Goal: Information Seeking & Learning: Check status

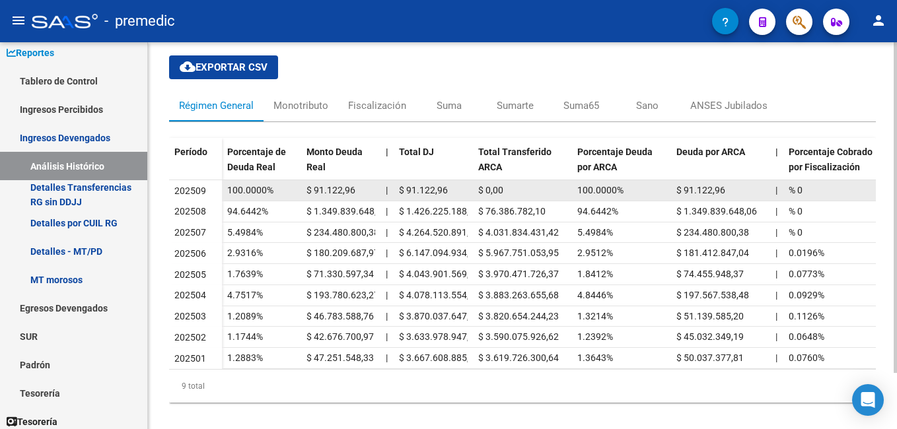
scroll to position [65, 0]
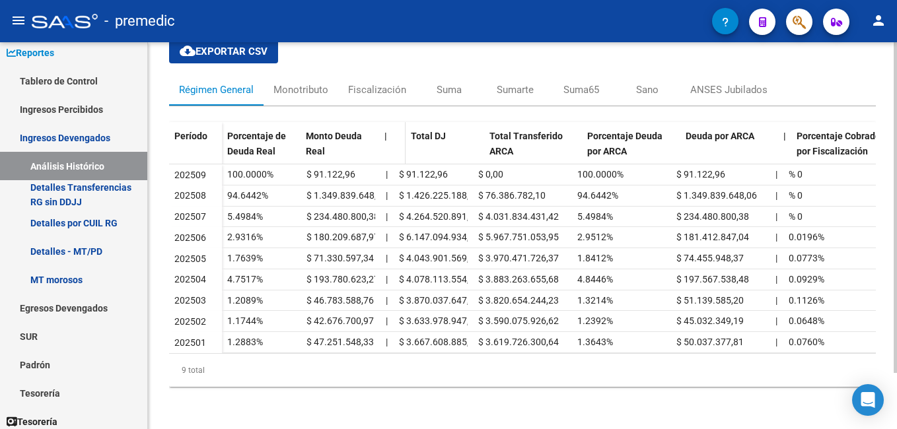
drag, startPoint x: 388, startPoint y: 124, endPoint x: 402, endPoint y: 123, distance: 13.9
click at [402, 123] on span at bounding box center [403, 149] width 6 height 55
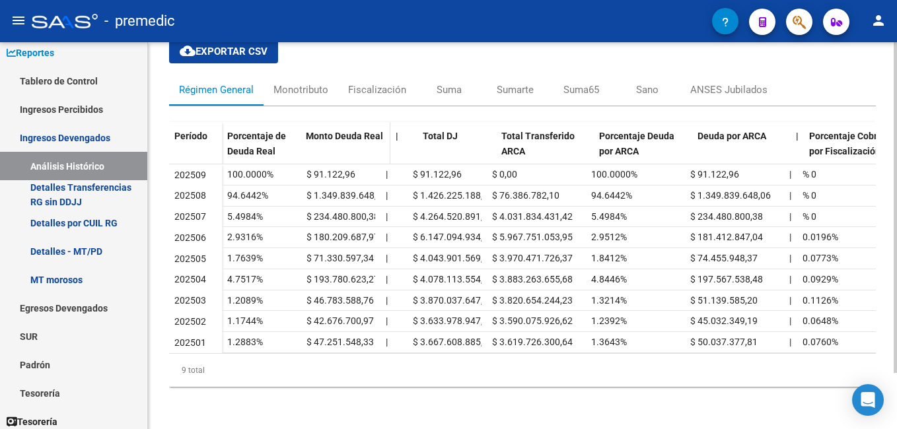
drag, startPoint x: 377, startPoint y: 123, endPoint x: 388, endPoint y: 123, distance: 11.2
click at [388, 123] on span at bounding box center [387, 149] width 6 height 55
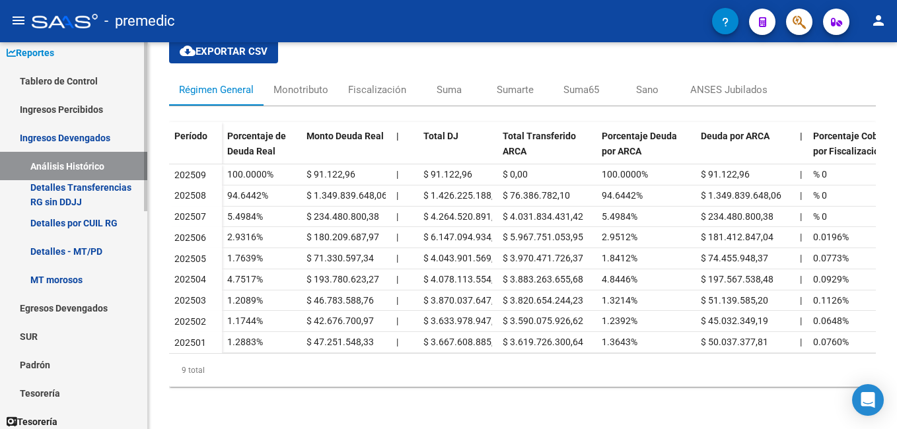
scroll to position [0, 0]
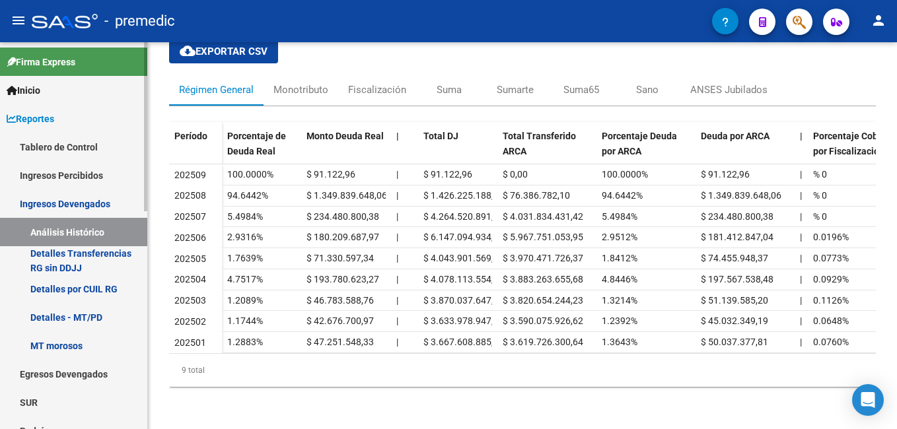
click at [81, 150] on link "Tablero de Control" at bounding box center [73, 147] width 147 height 28
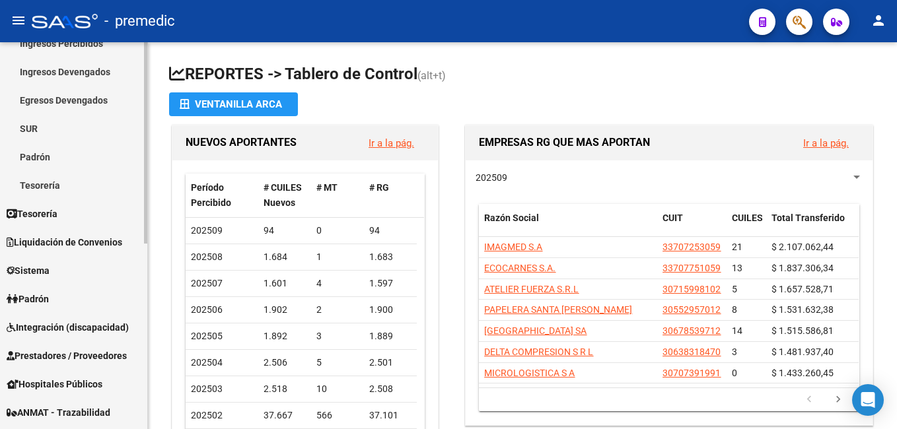
scroll to position [198, 0]
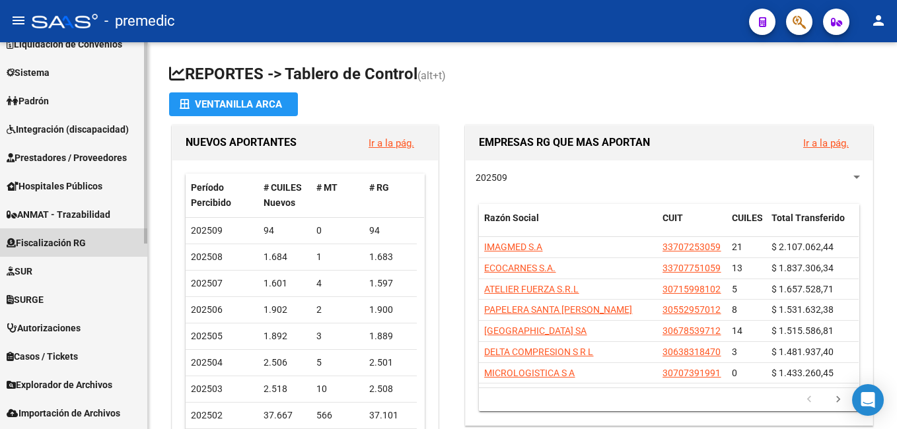
click at [64, 243] on span "Fiscalización RG" at bounding box center [46, 243] width 79 height 15
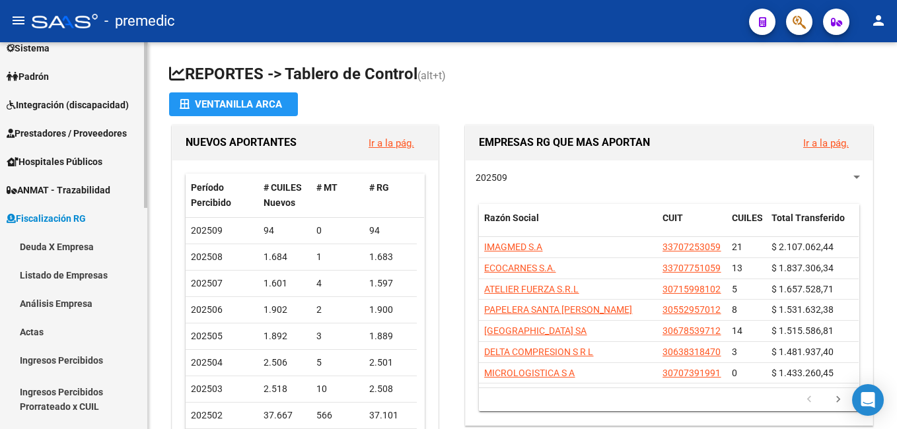
scroll to position [131, 0]
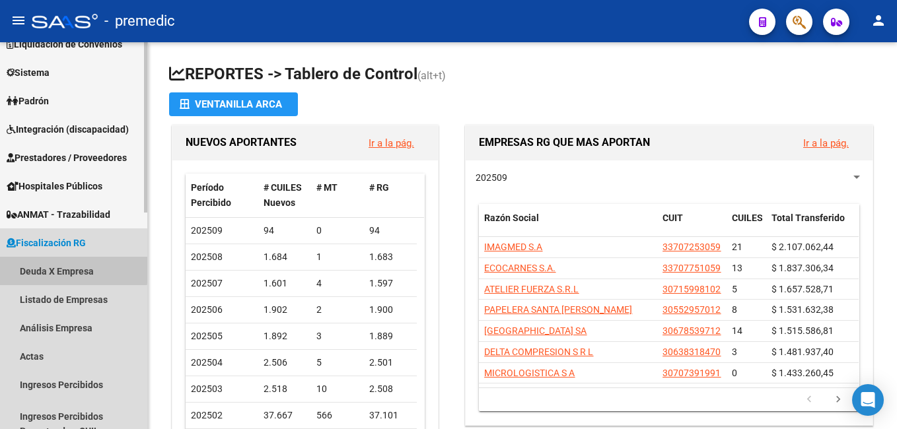
click at [73, 269] on link "Deuda X Empresa" at bounding box center [73, 271] width 147 height 28
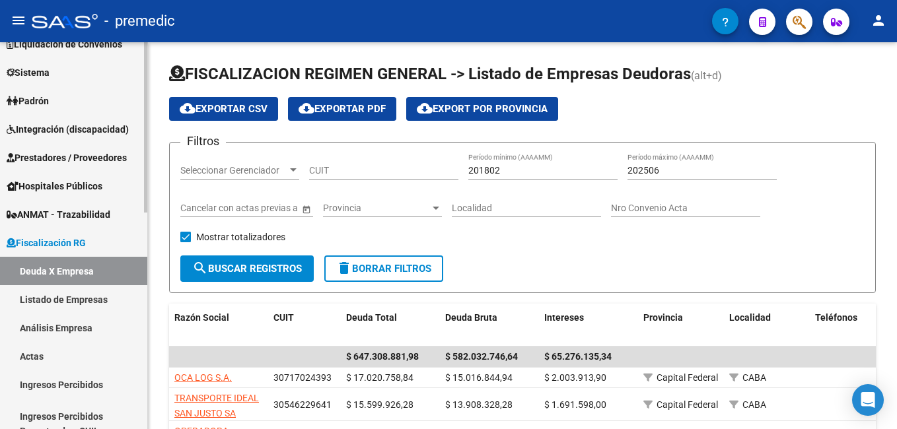
click at [59, 325] on link "Análisis Empresa" at bounding box center [73, 328] width 147 height 28
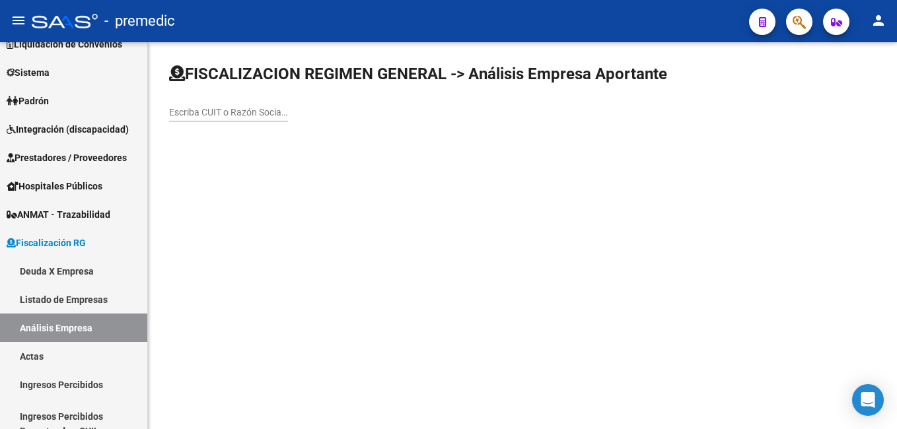
click at [204, 110] on input "Escriba CUIT o Razón Social para buscar" at bounding box center [228, 112] width 119 height 11
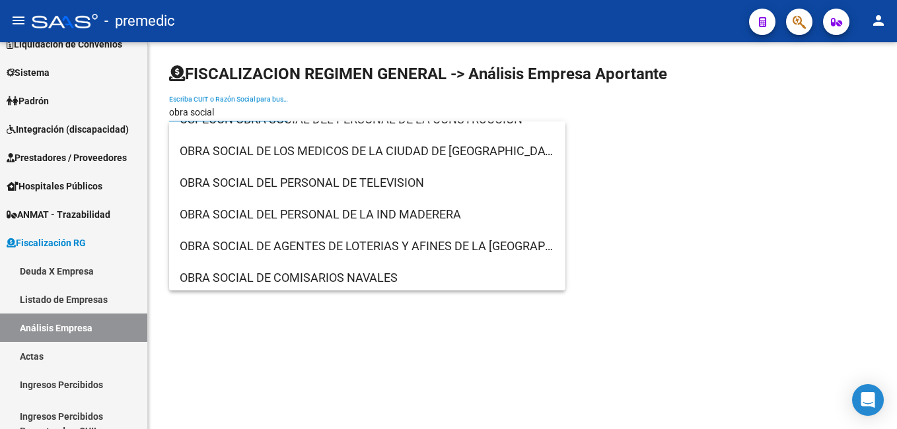
scroll to position [465, 0]
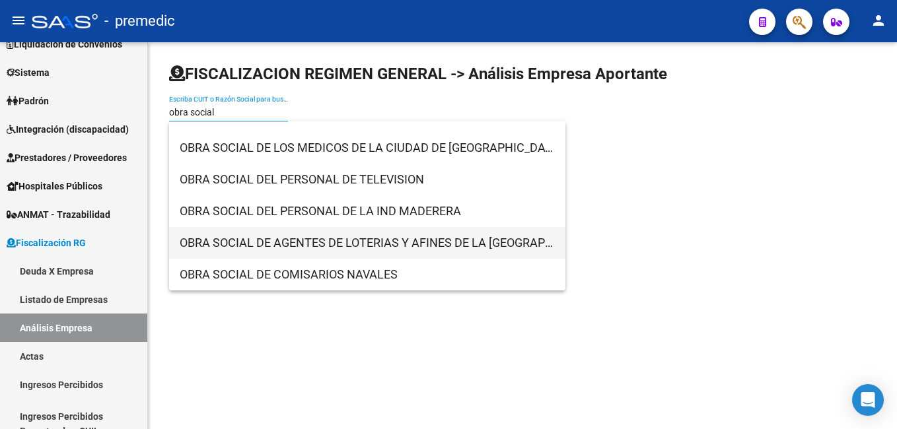
type input "obra social"
click at [421, 243] on span "OBRA SOCIAL DE AGENTES DE LOTERIAS Y AFINES DE LA [GEOGRAPHIC_DATA]" at bounding box center [367, 243] width 375 height 32
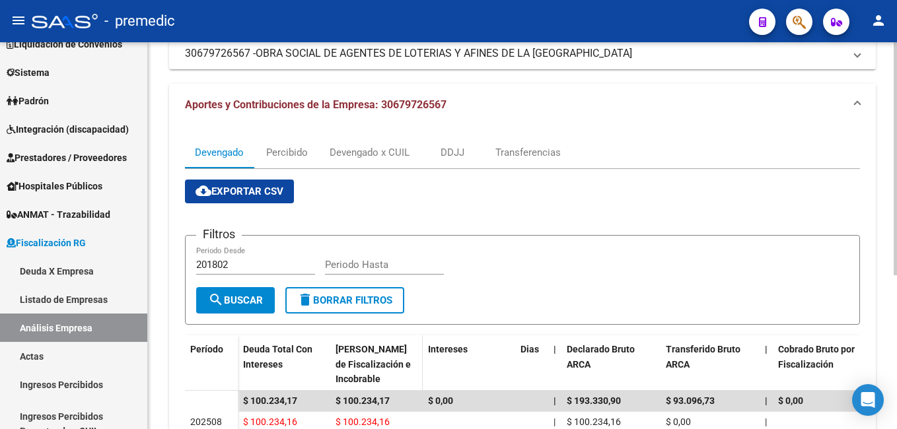
scroll to position [123, 0]
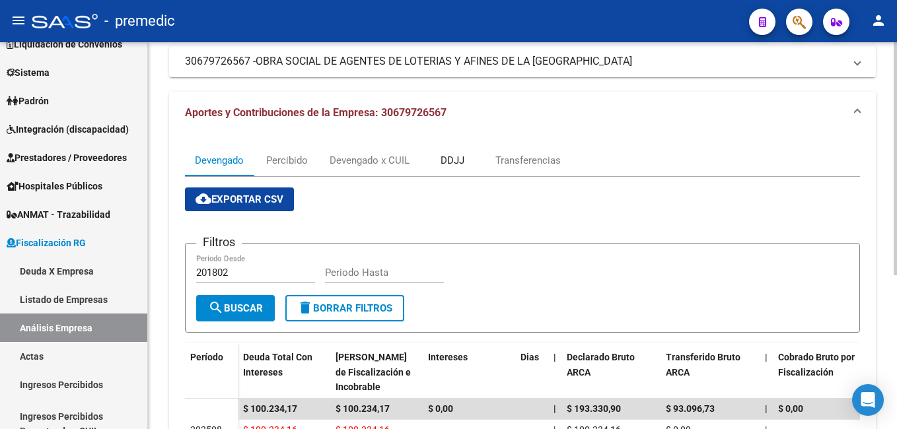
click at [466, 157] on div "DDJJ" at bounding box center [452, 161] width 66 height 32
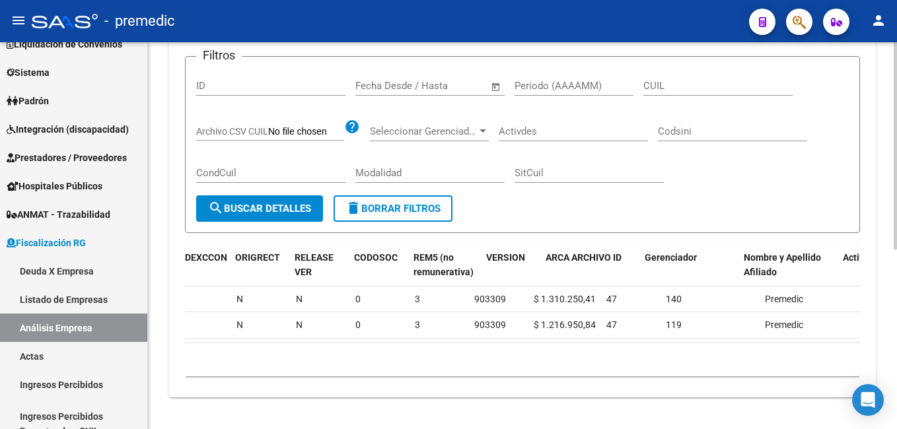
scroll to position [0, 1590]
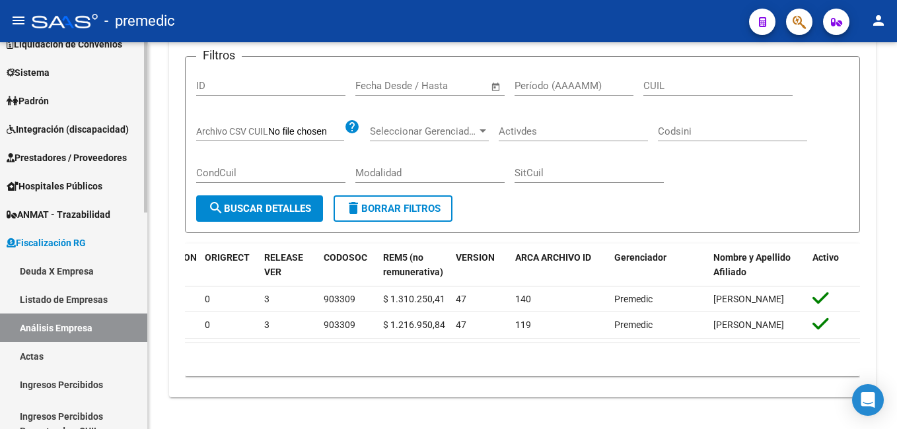
click at [74, 268] on link "Deuda X Empresa" at bounding box center [73, 271] width 147 height 28
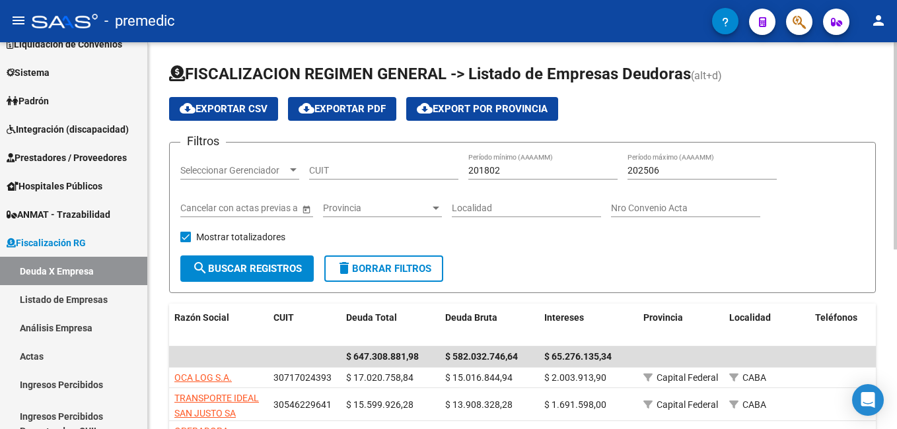
click at [524, 169] on input "201802" at bounding box center [542, 170] width 149 height 11
type input "2"
type input "202501"
click at [685, 166] on input "202506" at bounding box center [701, 170] width 149 height 11
type input "202501"
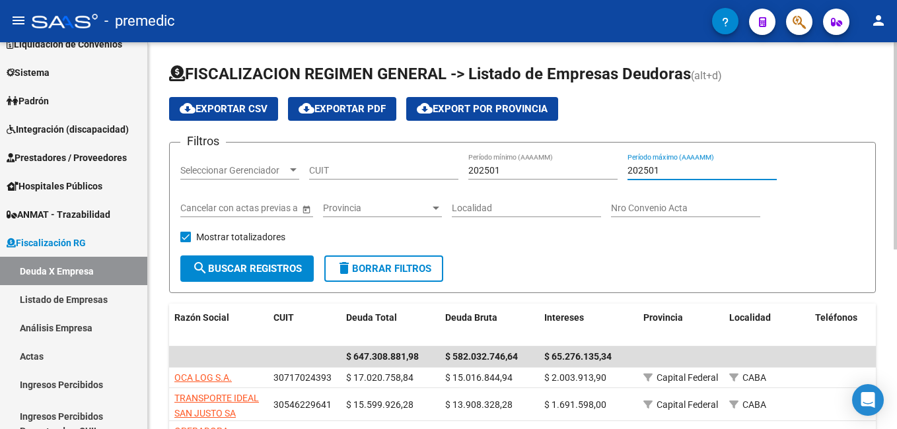
click at [263, 271] on span "search Buscar Registros" at bounding box center [247, 269] width 110 height 12
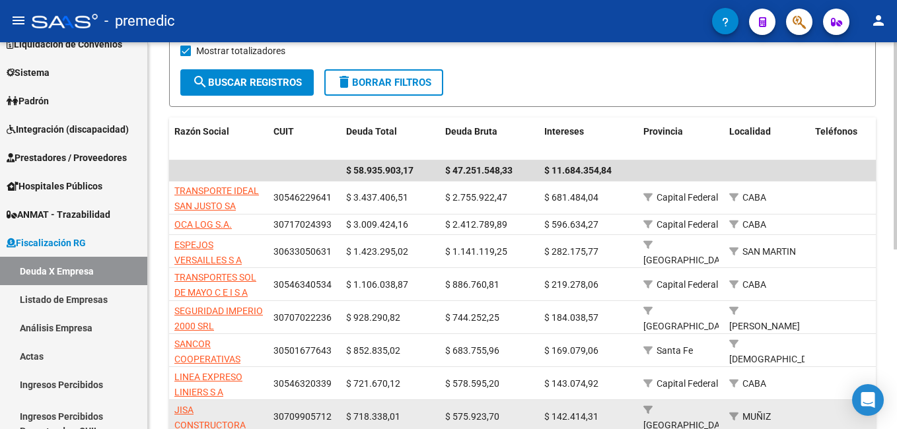
scroll to position [198, 0]
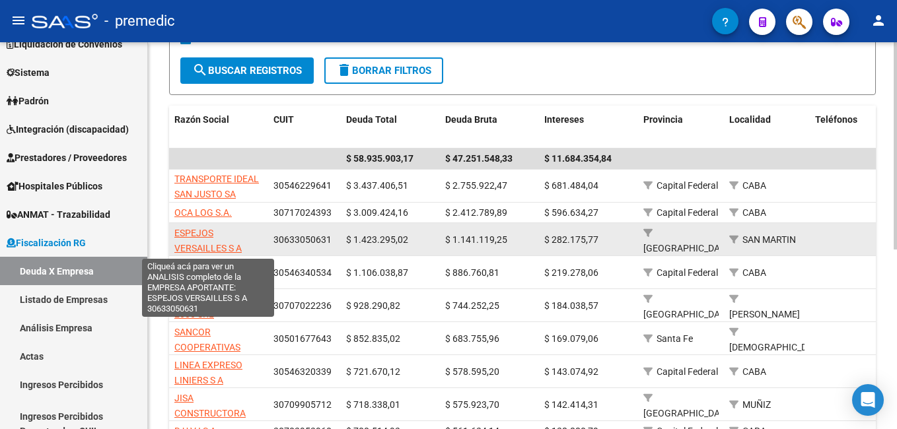
click at [193, 238] on span "ESPEJOS VERSAILLES S A" at bounding box center [207, 241] width 67 height 26
type textarea "30633050631"
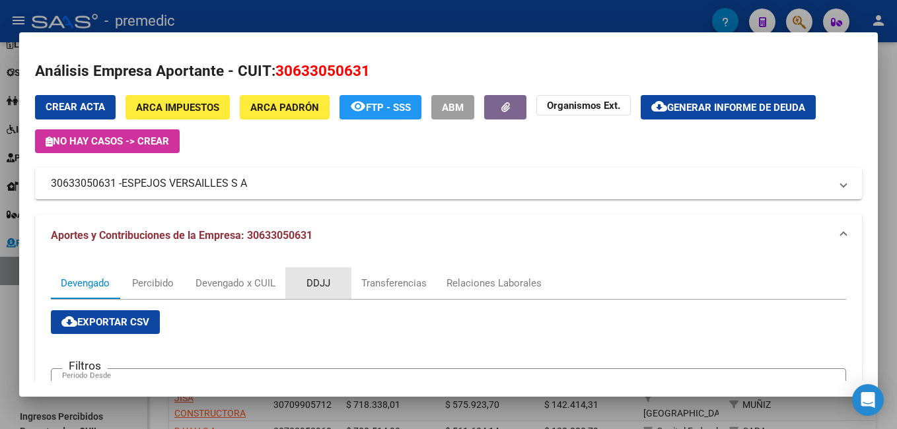
click at [326, 275] on div "DDJJ" at bounding box center [318, 283] width 66 height 32
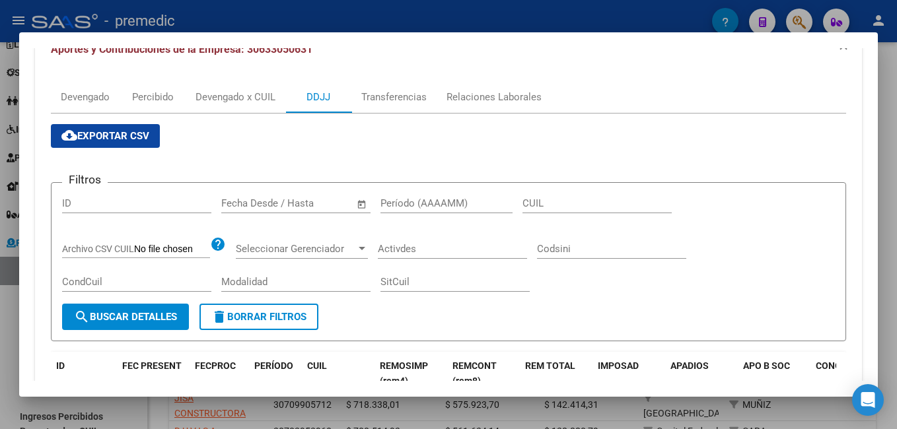
scroll to position [132, 0]
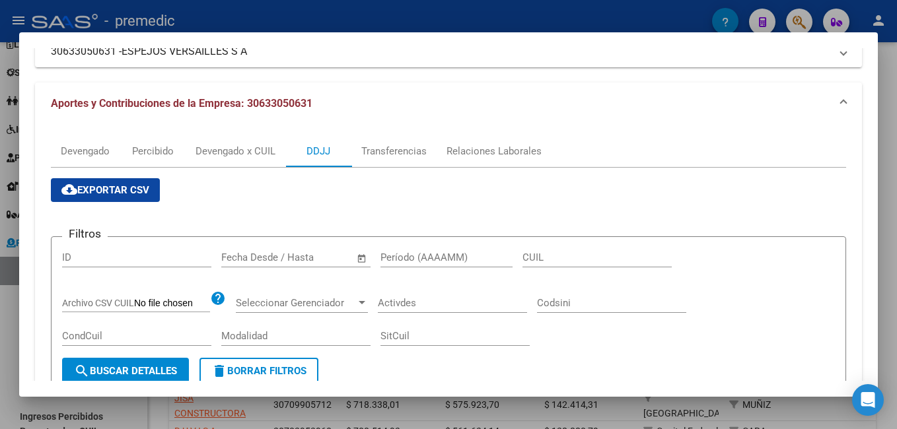
click at [397, 258] on input "Período (AAAAMM)" at bounding box center [446, 258] width 132 height 12
type input "202501"
click at [133, 370] on span "search Buscar Detalles" at bounding box center [125, 371] width 103 height 12
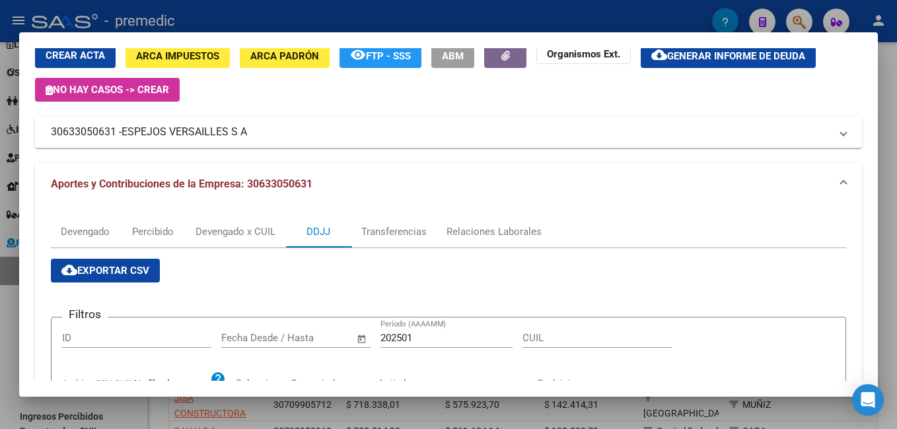
scroll to position [0, 0]
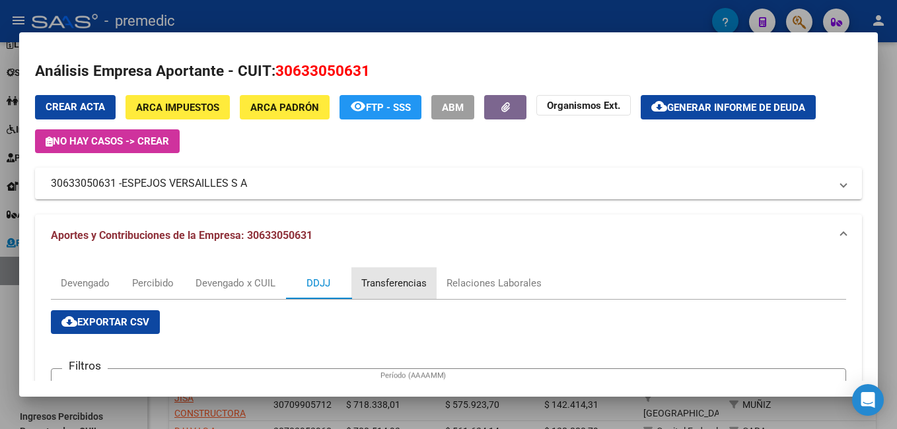
click at [392, 285] on div "Transferencias" at bounding box center [393, 283] width 65 height 15
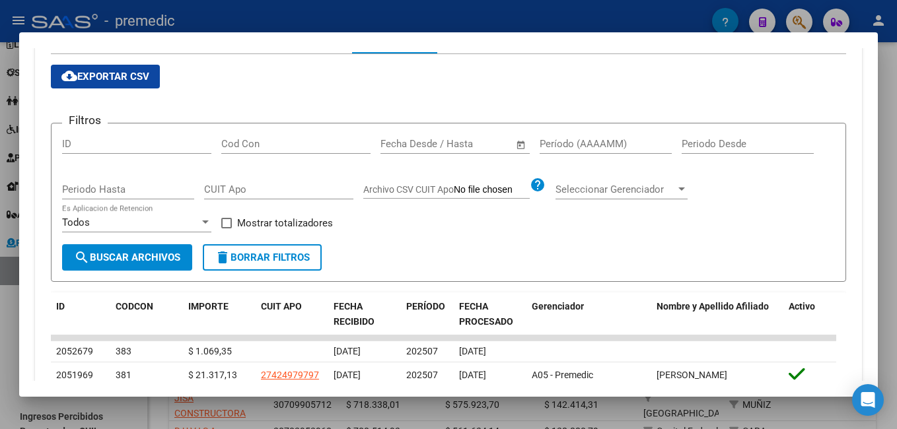
scroll to position [264, 0]
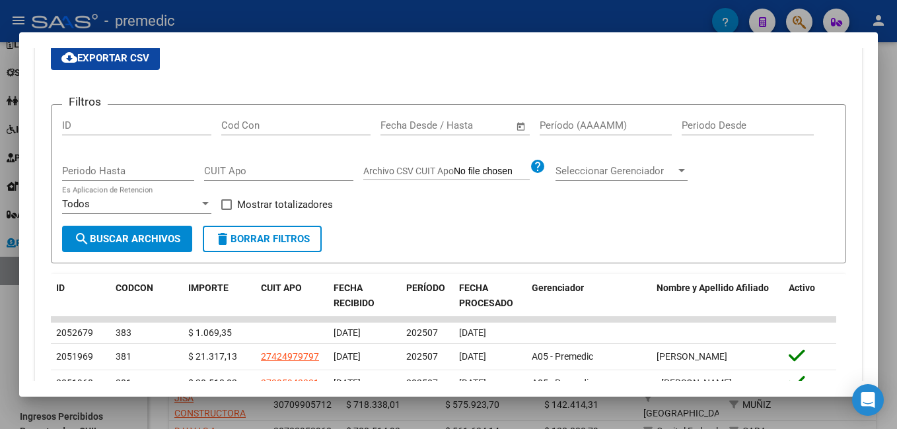
click at [234, 207] on label "Mostrar totalizadores" at bounding box center [277, 205] width 112 height 16
click at [227, 210] on input "Mostrar totalizadores" at bounding box center [226, 210] width 1 height 1
checkbox input "true"
click at [565, 124] on input "Período (AAAAMM)" at bounding box center [606, 126] width 132 height 12
click at [120, 236] on span "search Buscar Archivos" at bounding box center [127, 239] width 106 height 12
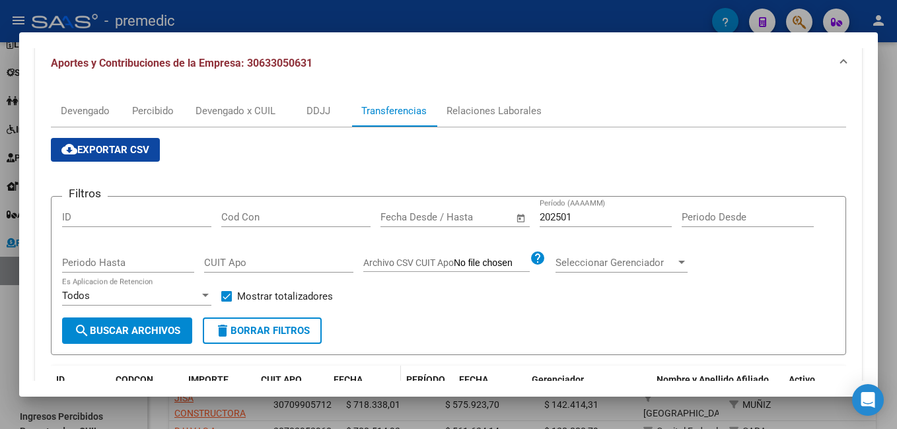
scroll to position [172, 0]
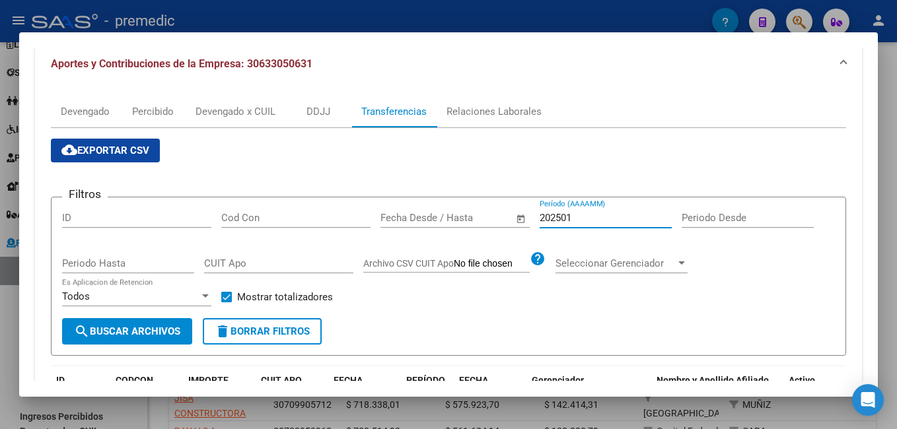
click at [592, 217] on input "202501" at bounding box center [606, 218] width 132 height 12
type input "202502"
click at [112, 331] on span "search Buscar Archivos" at bounding box center [127, 332] width 106 height 12
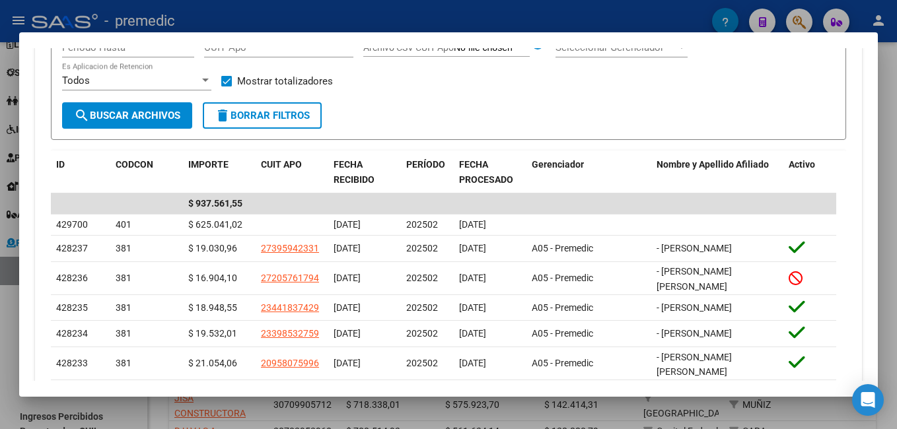
scroll to position [462, 0]
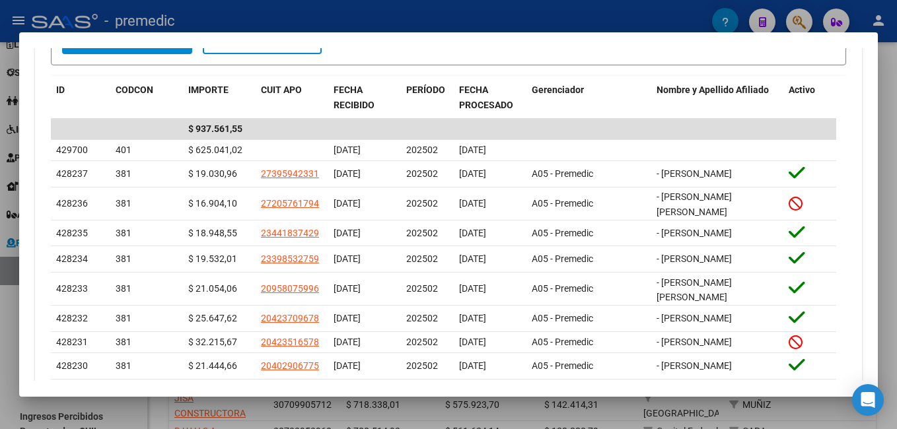
click at [238, 20] on div at bounding box center [448, 214] width 897 height 429
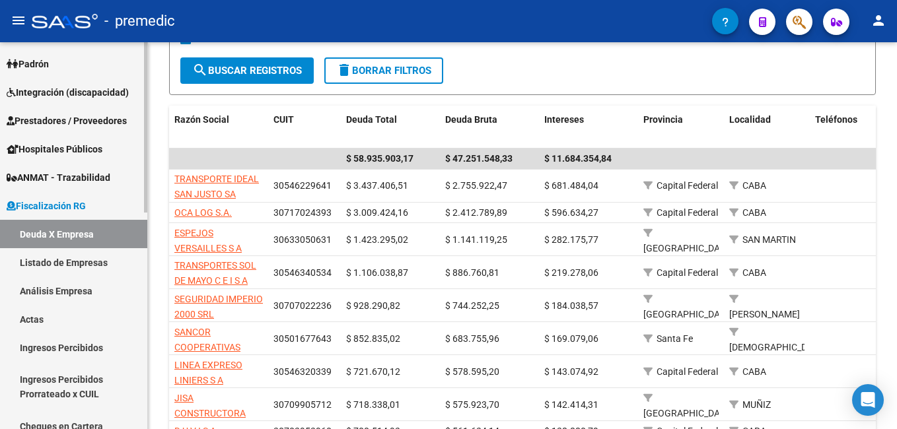
scroll to position [198, 0]
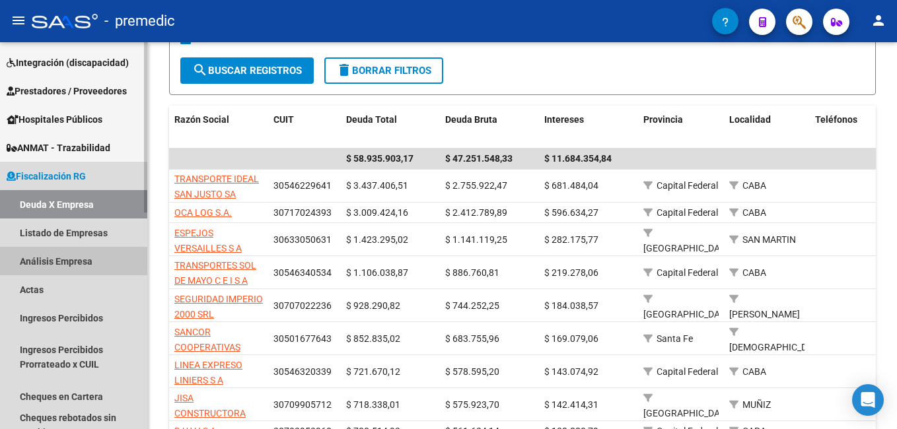
click at [61, 260] on link "Análisis Empresa" at bounding box center [73, 261] width 147 height 28
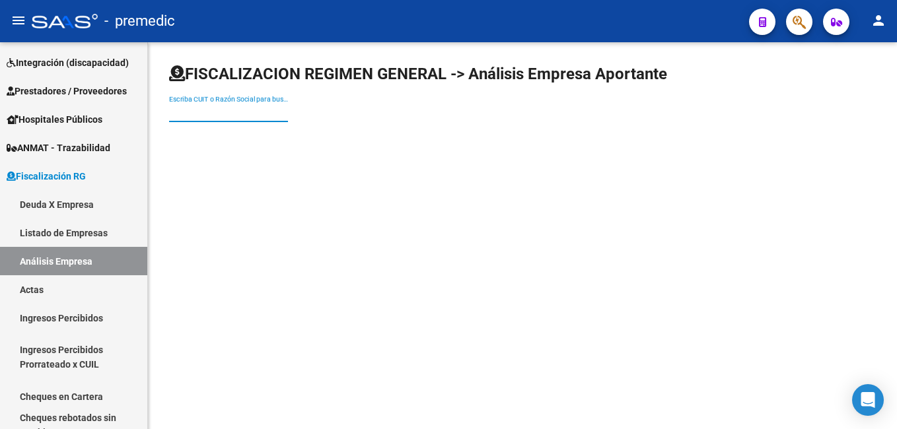
click at [204, 110] on input "Escriba CUIT o Razón Social para buscar" at bounding box center [228, 112] width 119 height 11
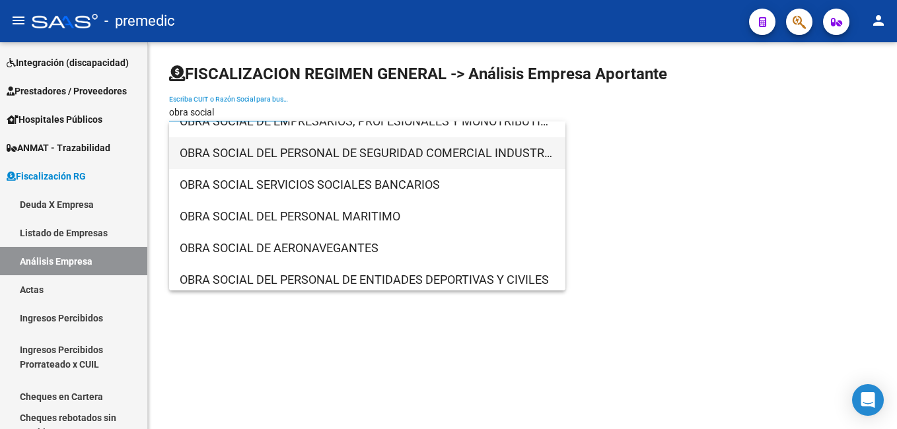
scroll to position [132, 0]
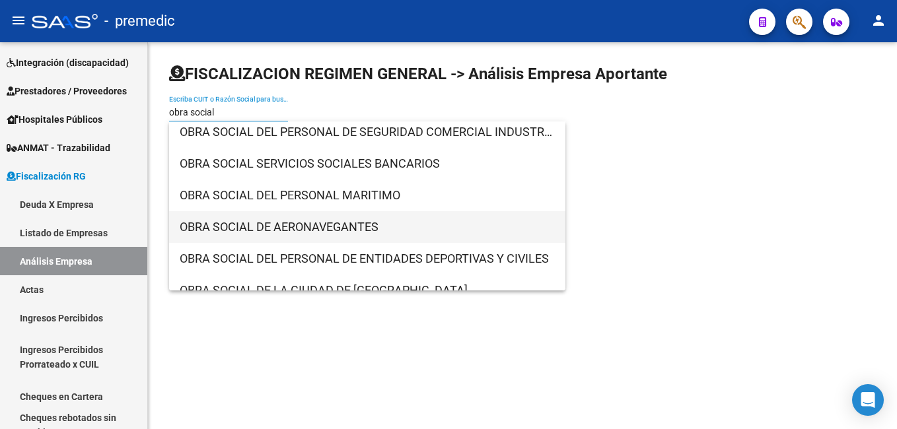
type input "obra social"
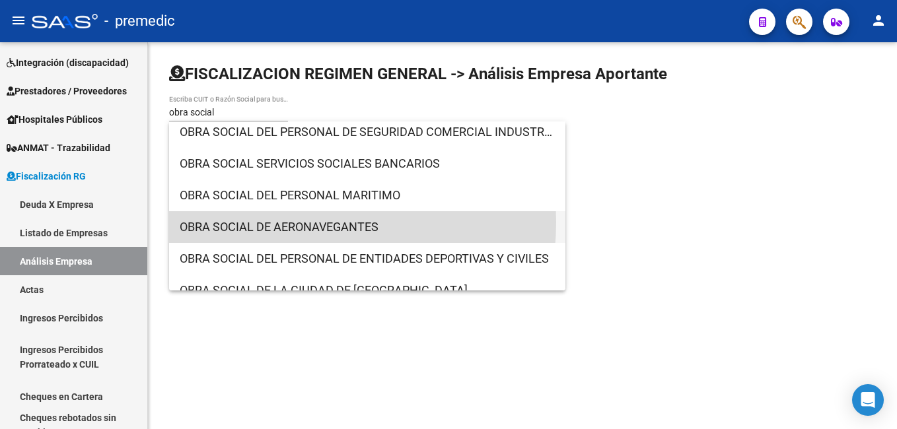
click at [280, 222] on span "OBRA SOCIAL DE AERONAVEGANTES" at bounding box center [367, 227] width 375 height 32
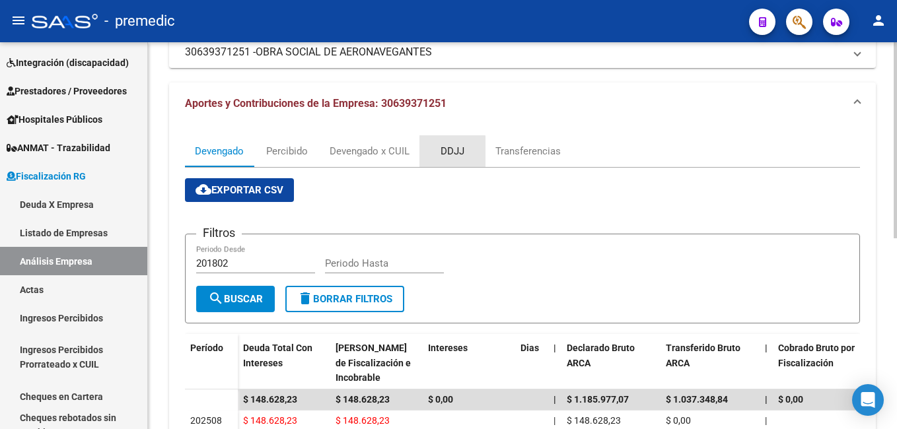
click at [444, 153] on div "DDJJ" at bounding box center [452, 151] width 24 height 15
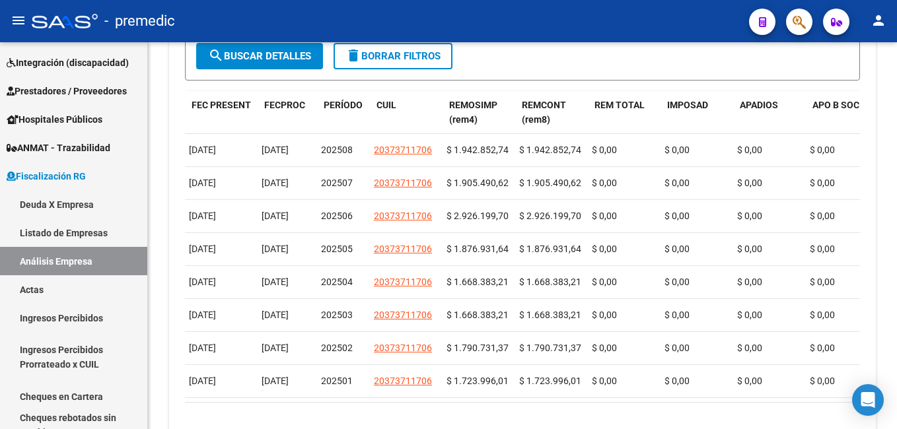
scroll to position [0, 65]
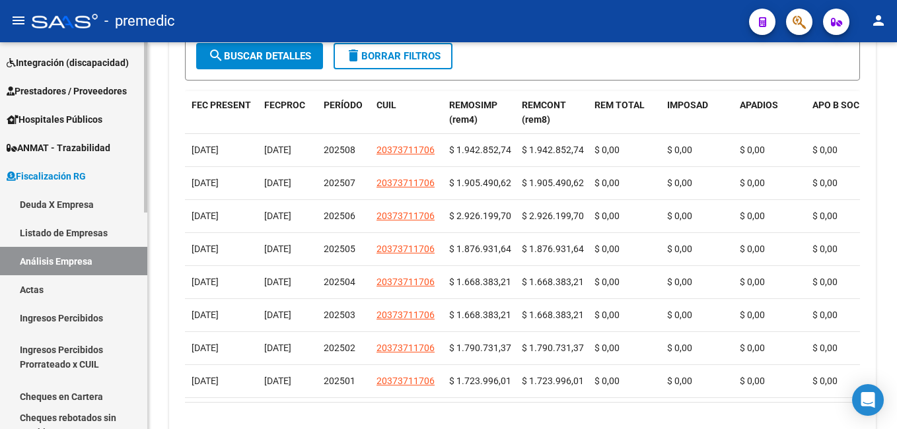
click at [49, 227] on link "Listado de Empresas" at bounding box center [73, 233] width 147 height 28
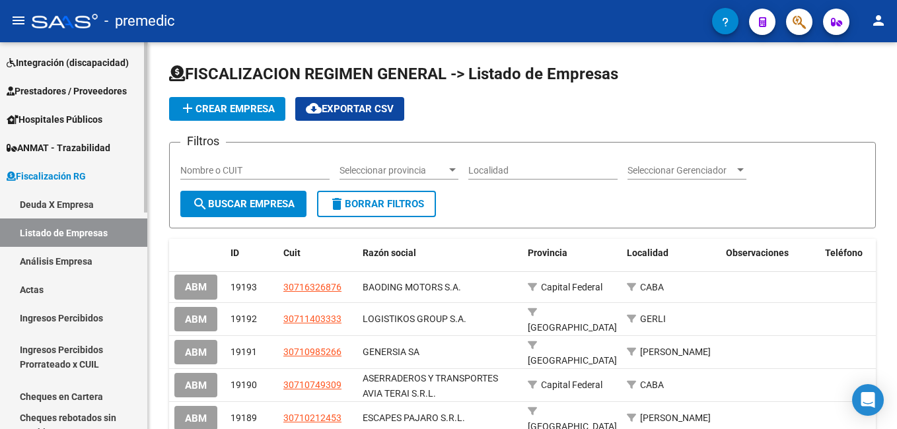
click at [54, 201] on link "Deuda X Empresa" at bounding box center [73, 204] width 147 height 28
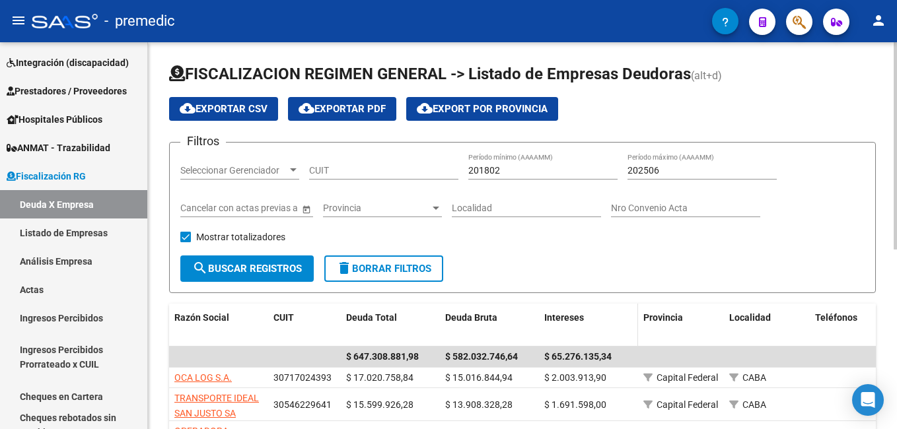
drag, startPoint x: 543, startPoint y: 283, endPoint x: 561, endPoint y: 305, distance: 28.6
drag, startPoint x: 561, startPoint y: 305, endPoint x: 522, endPoint y: 167, distance: 143.4
click at [523, 167] on input "201802" at bounding box center [542, 170] width 149 height 11
click at [714, 174] on input "202506" at bounding box center [701, 170] width 149 height 11
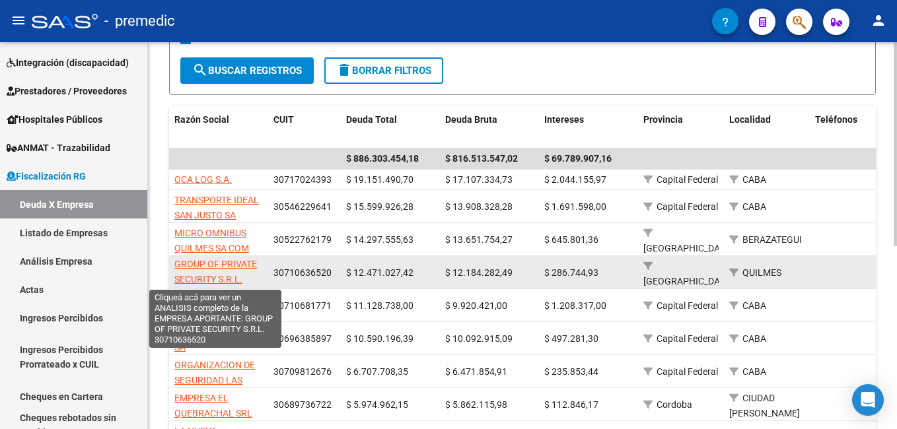
scroll to position [1, 0]
type input "202507"
click at [221, 265] on span "GROUP OF PRIVATE SECURITY S.R.L." at bounding box center [215, 271] width 83 height 26
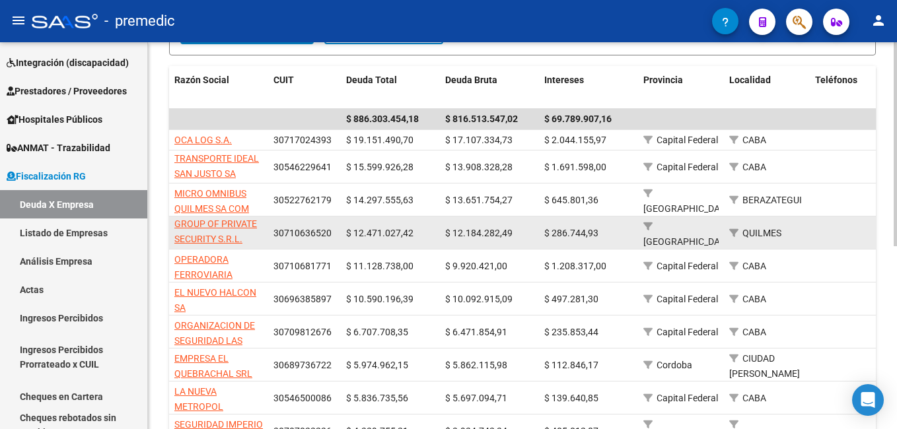
scroll to position [264, 0]
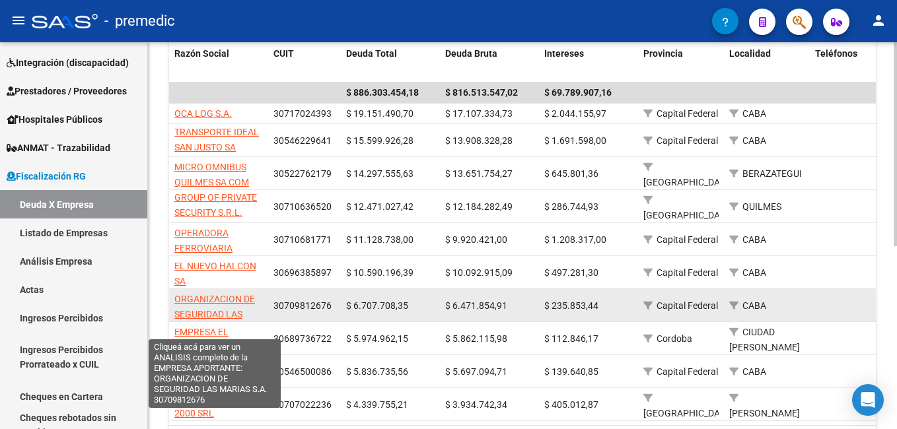
click at [233, 297] on span "ORGANIZACION DE SEGURIDAD LAS MARIAS S.A." at bounding box center [214, 314] width 81 height 41
type textarea "30709812676"
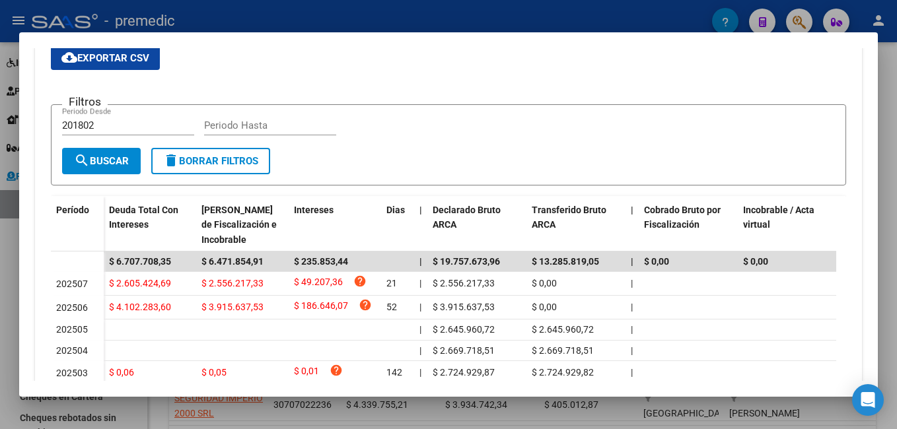
scroll to position [132, 0]
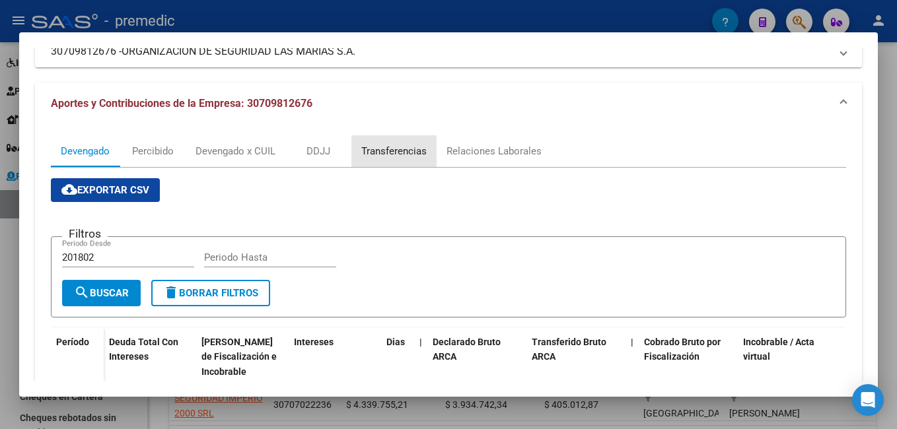
click at [407, 149] on div "Transferencias" at bounding box center [393, 151] width 65 height 15
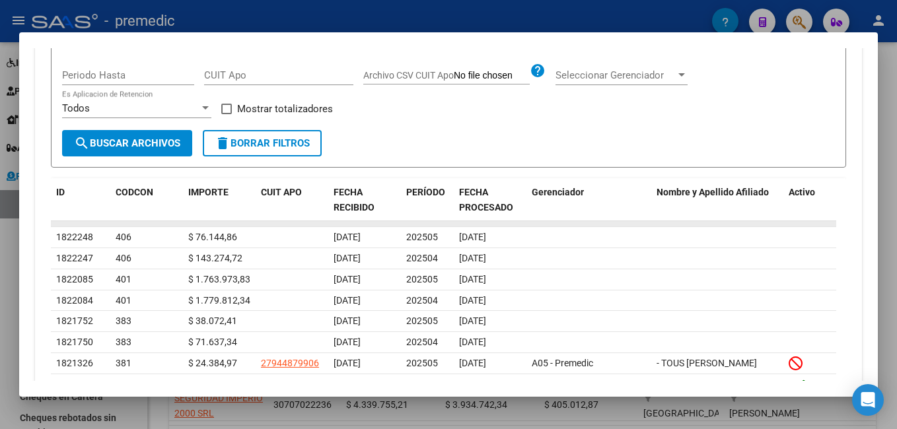
scroll to position [330, 0]
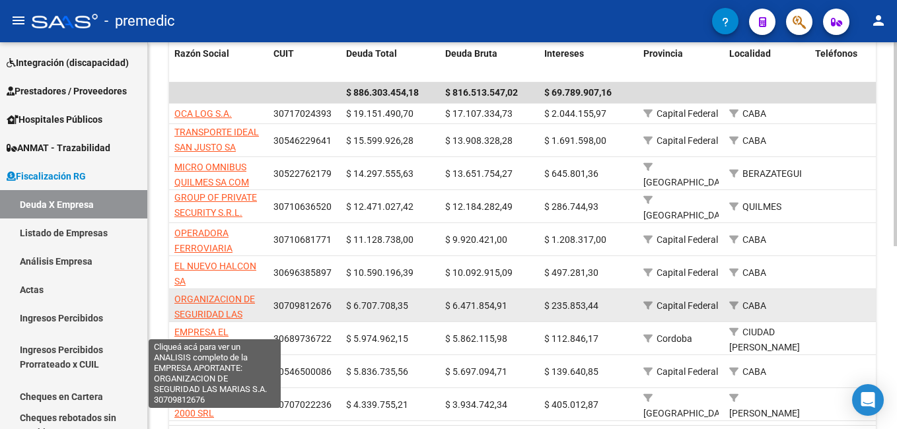
click at [225, 312] on span "ORGANIZACION DE SEGURIDAD LAS MARIAS S.A." at bounding box center [214, 314] width 81 height 41
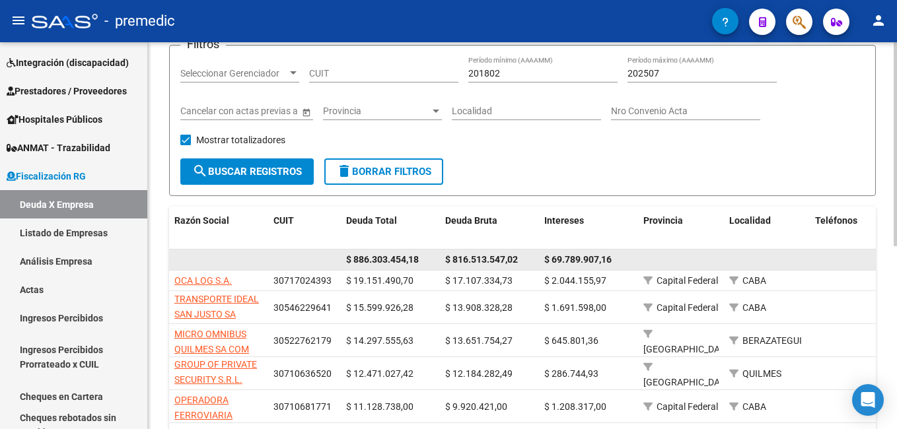
scroll to position [198, 0]
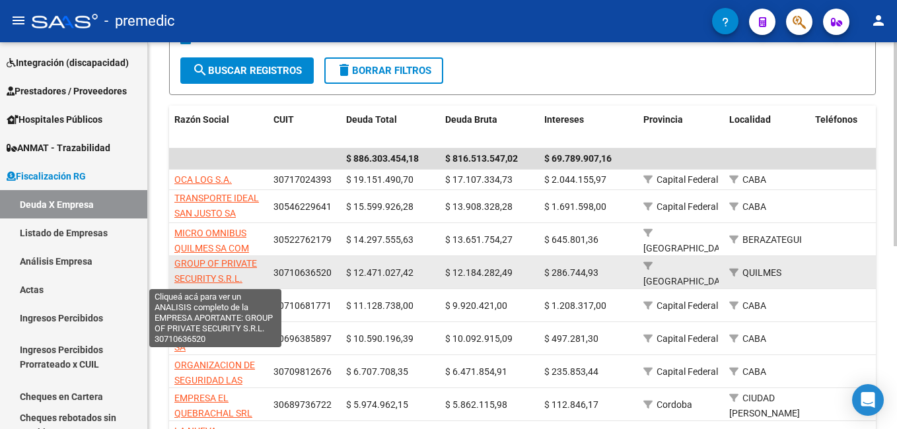
click at [241, 263] on span "GROUP OF PRIVATE SECURITY S.R.L." at bounding box center [215, 271] width 83 height 26
type textarea "30710636520"
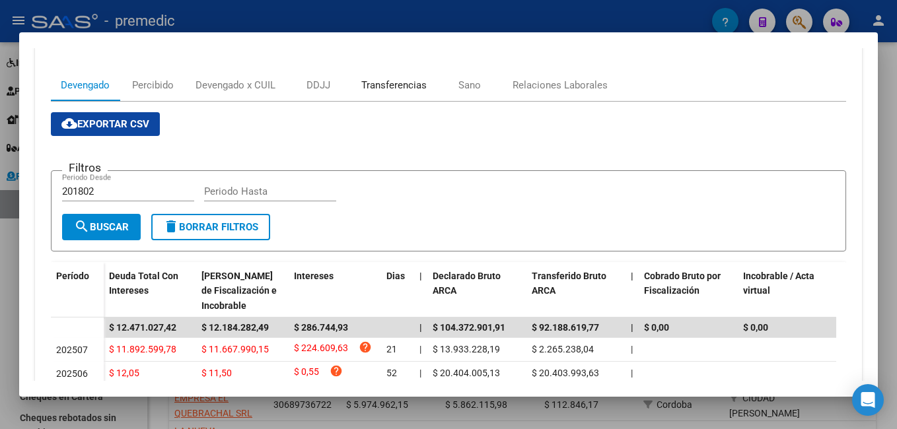
click at [398, 83] on div "Transferencias" at bounding box center [393, 85] width 65 height 15
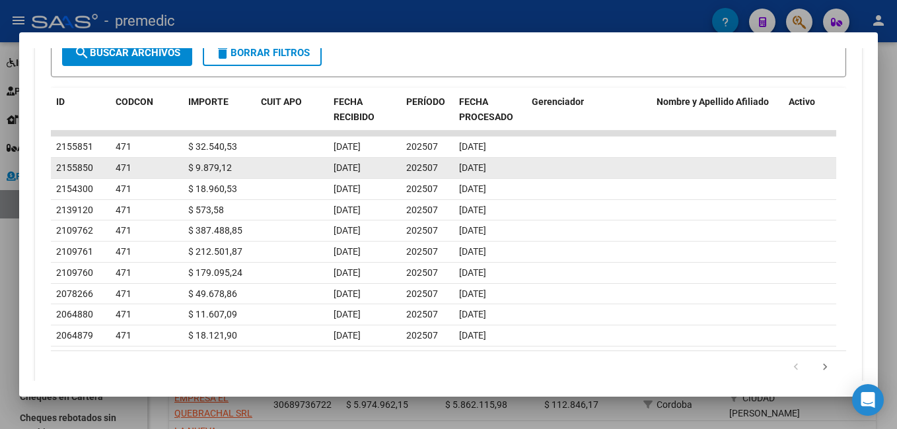
scroll to position [490, 0]
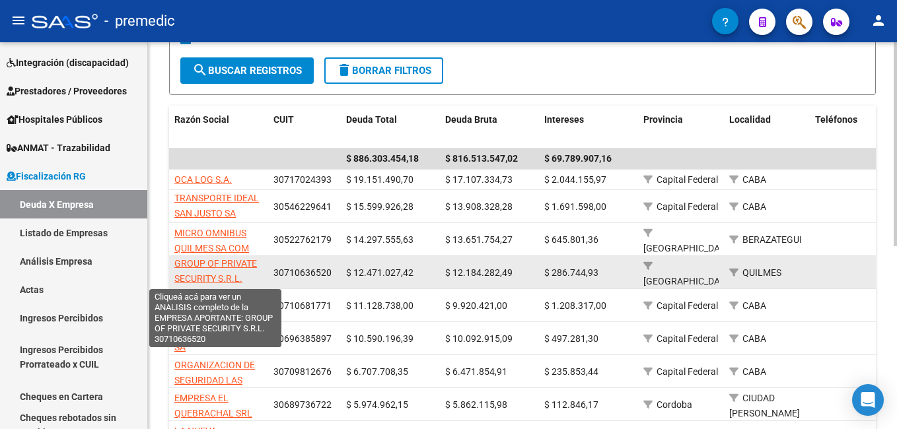
click at [237, 266] on span "GROUP OF PRIVATE SECURITY S.R.L." at bounding box center [215, 271] width 83 height 26
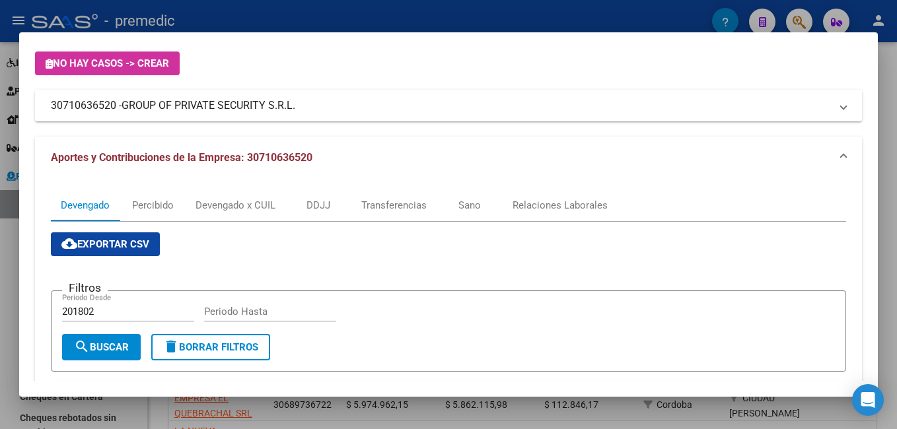
scroll to position [66, 0]
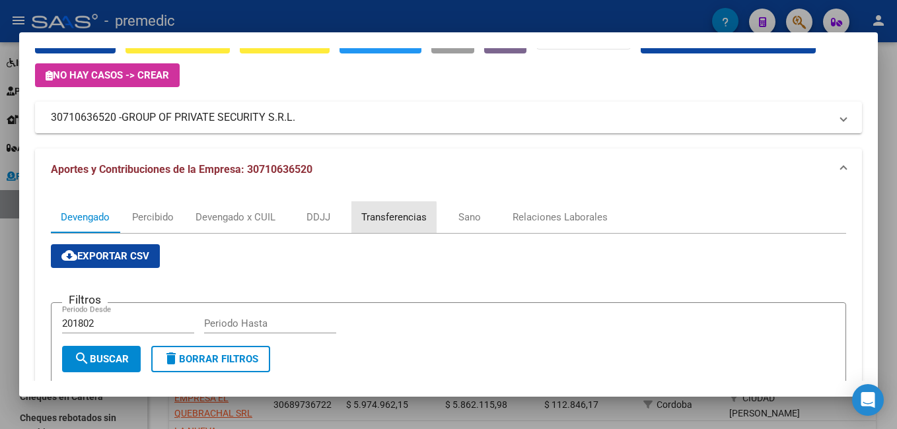
click at [388, 221] on div "Transferencias" at bounding box center [393, 217] width 65 height 15
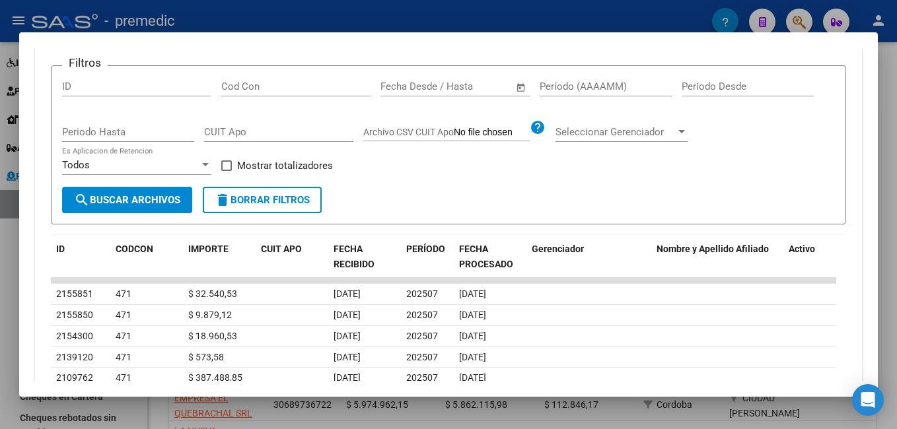
scroll to position [292, 0]
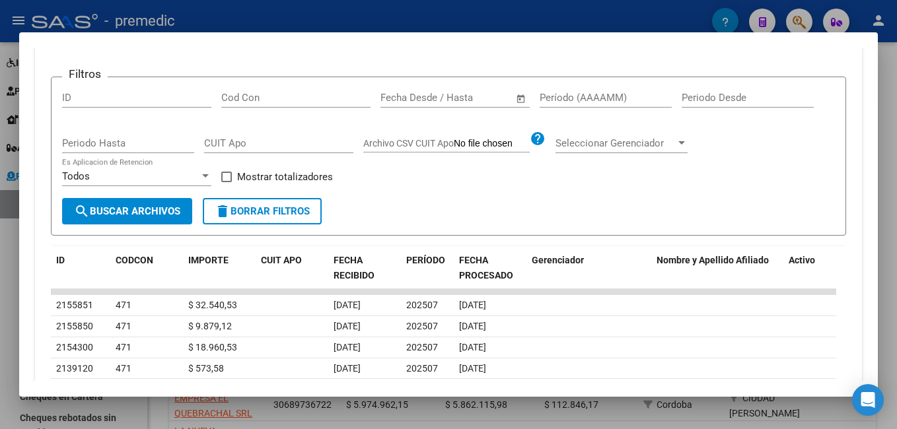
click at [259, 89] on div "Cod Con" at bounding box center [295, 98] width 149 height 20
type input "381"
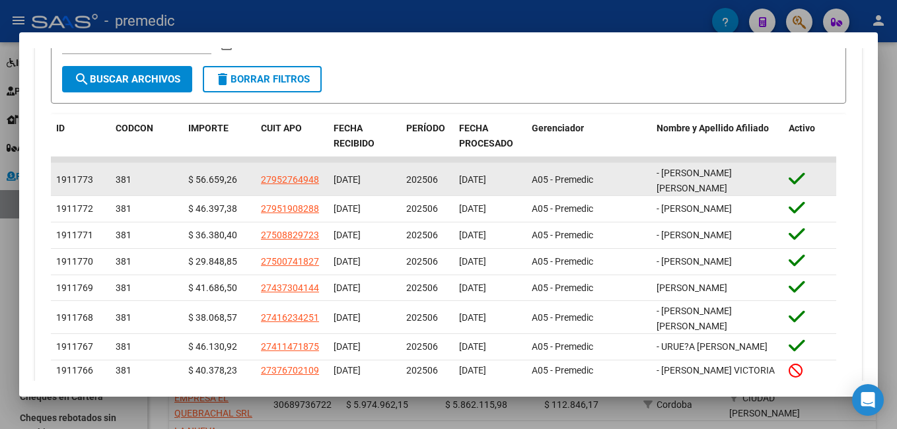
scroll to position [490, 0]
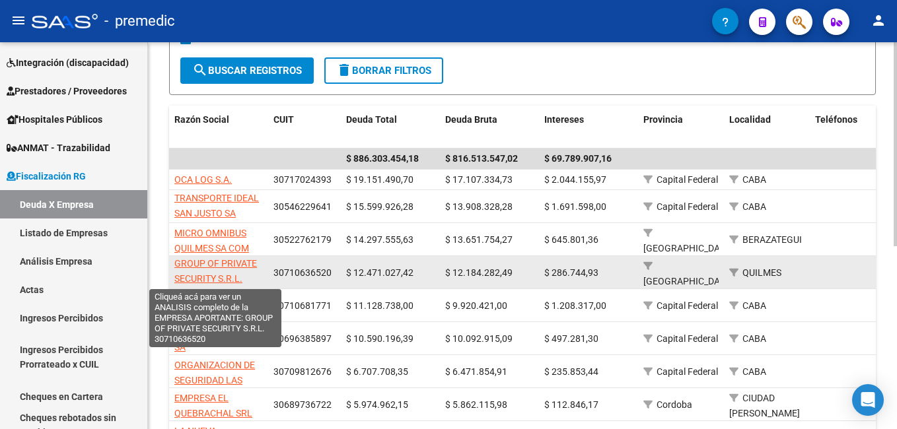
click at [227, 279] on span "GROUP OF PRIVATE SECURITY S.R.L." at bounding box center [215, 271] width 83 height 26
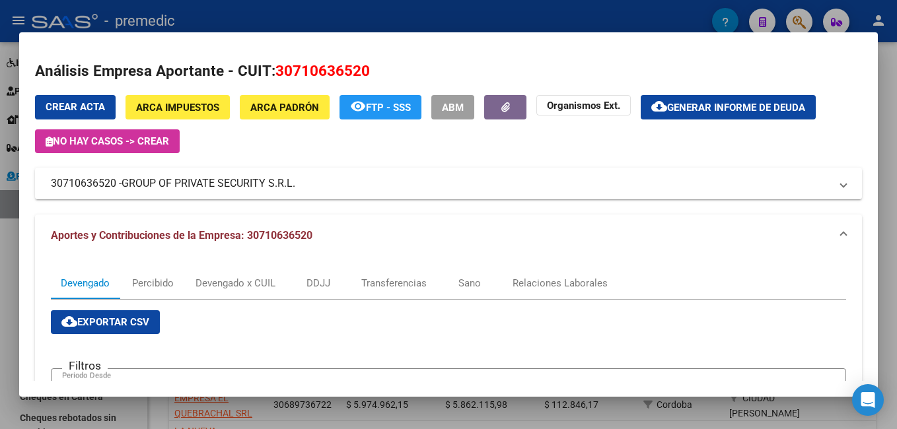
drag, startPoint x: 294, startPoint y: 71, endPoint x: 356, endPoint y: 78, distance: 62.4
click at [356, 78] on span "30710636520" at bounding box center [322, 70] width 94 height 17
drag, startPoint x: 356, startPoint y: 78, endPoint x: 286, endPoint y: 71, distance: 70.4
click at [286, 71] on span "30710636520" at bounding box center [322, 70] width 94 height 17
drag, startPoint x: 276, startPoint y: 68, endPoint x: 288, endPoint y: 67, distance: 11.9
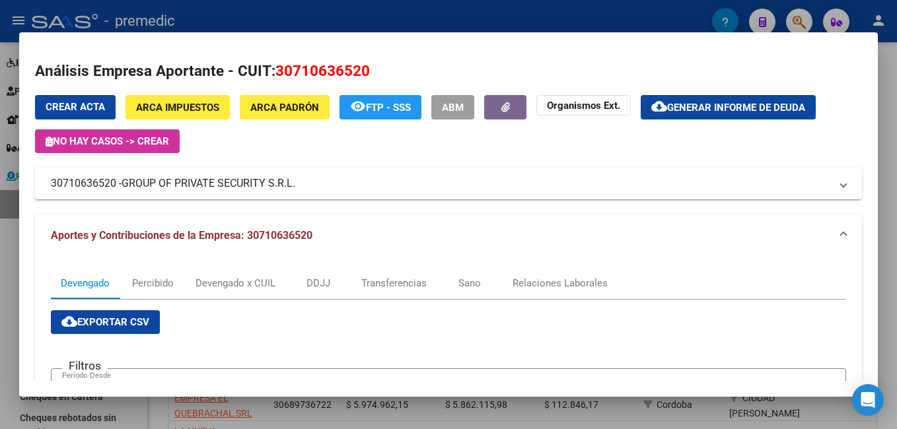
click at [288, 67] on span "30710636520" at bounding box center [322, 70] width 94 height 17
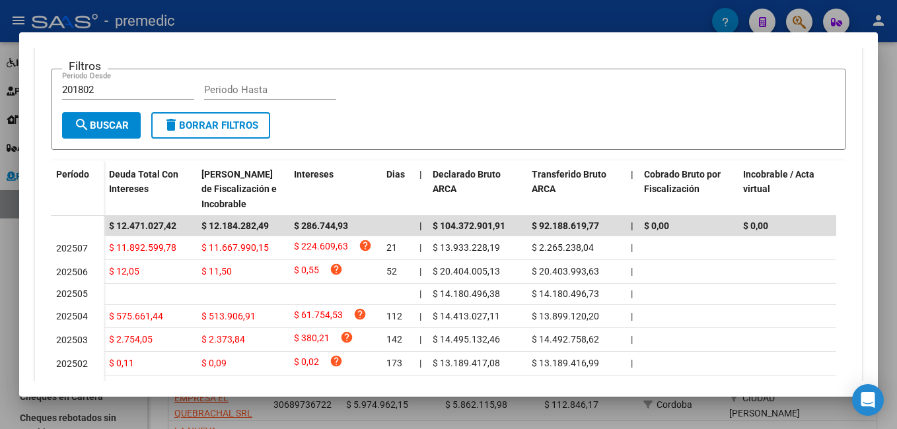
scroll to position [178, 0]
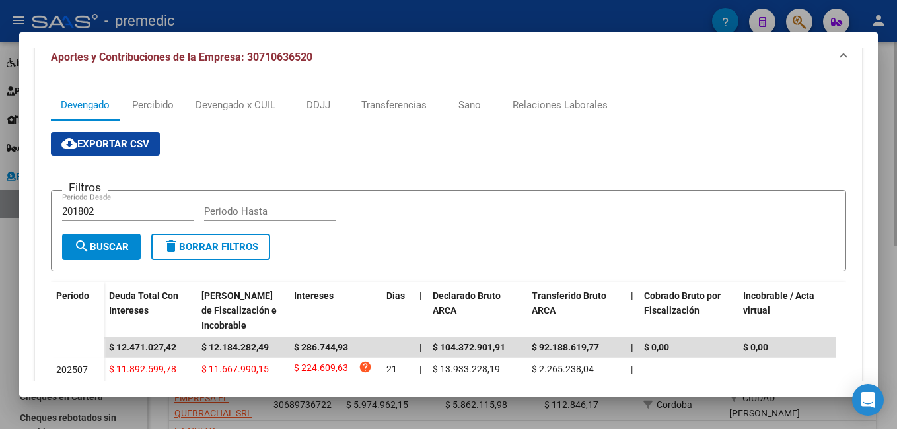
drag, startPoint x: 880, startPoint y: 142, endPoint x: 864, endPoint y: 145, distance: 15.5
click at [890, 106] on div at bounding box center [448, 214] width 897 height 429
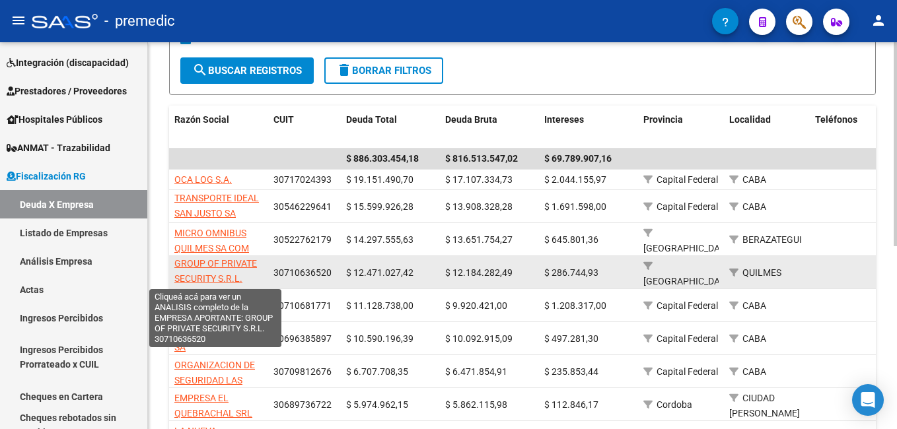
click at [201, 278] on span "GROUP OF PRIVATE SECURITY S.R.L." at bounding box center [215, 271] width 83 height 26
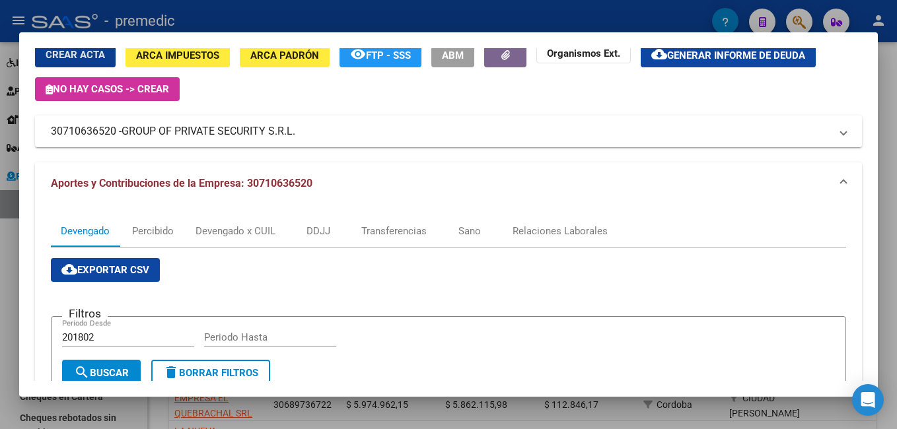
scroll to position [66, 0]
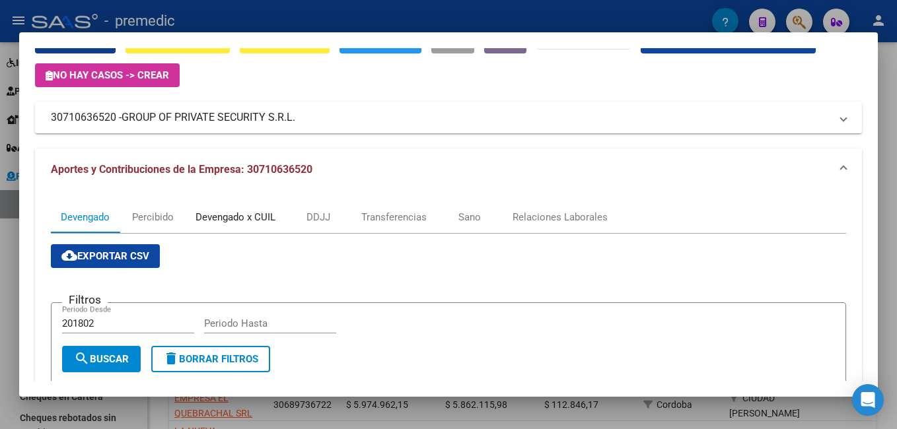
click at [233, 217] on div "Devengado x CUIL" at bounding box center [235, 217] width 80 height 15
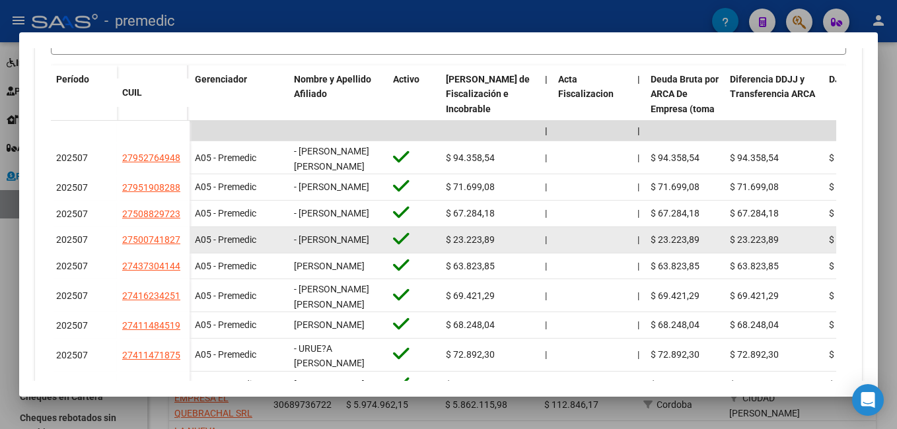
scroll to position [405, 0]
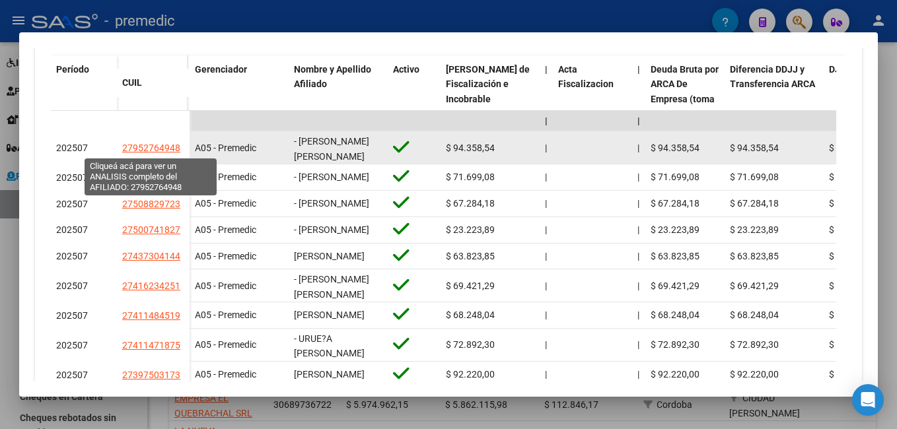
drag, startPoint x: 179, startPoint y: 143, endPoint x: 148, endPoint y: 146, distance: 31.2
click at [148, 146] on span "27952764948" at bounding box center [151, 148] width 58 height 11
copy span "764948"
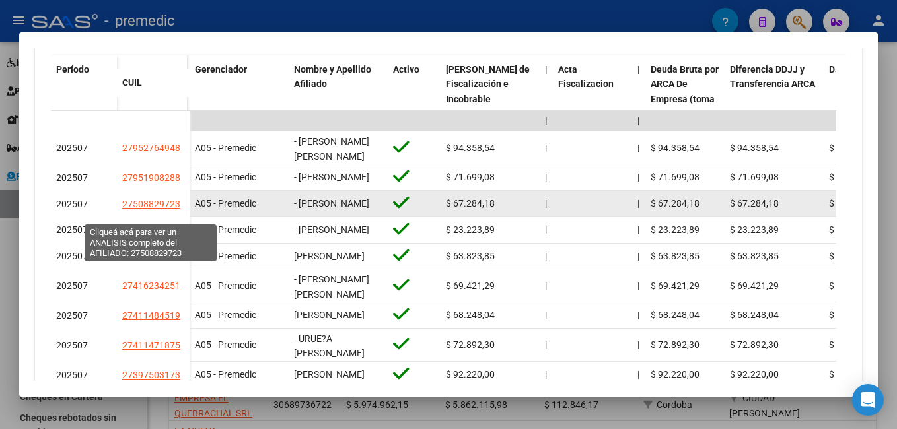
click at [164, 209] on span "27508829723" at bounding box center [151, 204] width 58 height 11
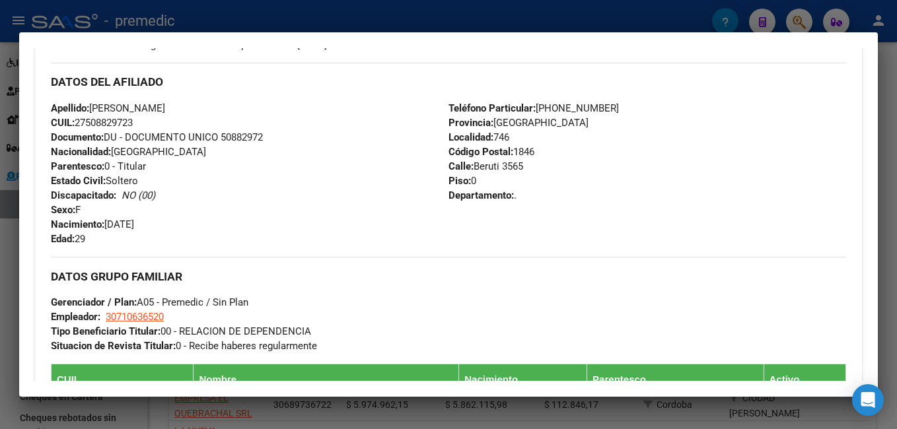
scroll to position [289, 0]
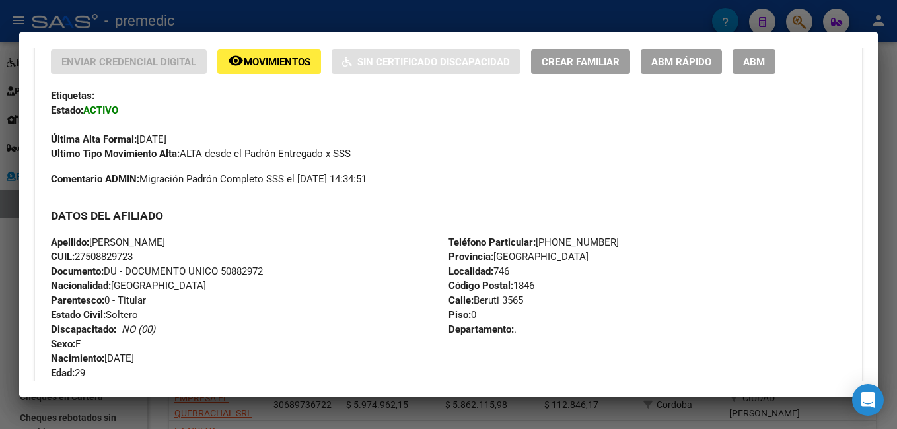
click at [297, 24] on div at bounding box center [448, 214] width 897 height 429
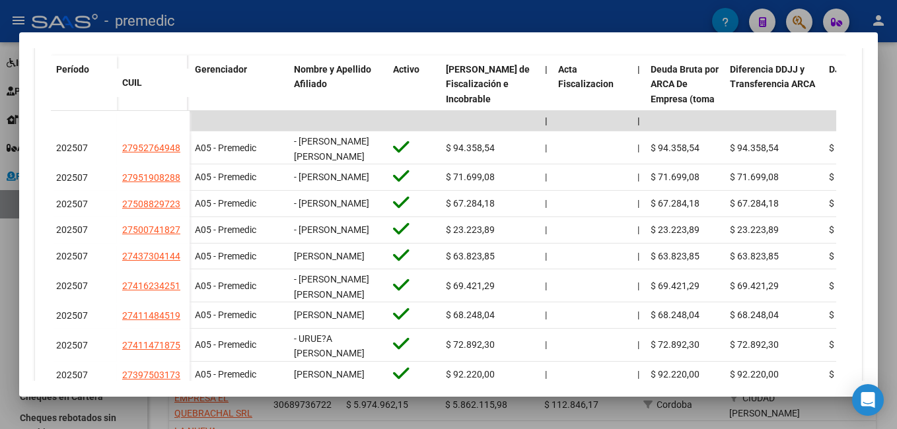
click at [217, 9] on div at bounding box center [448, 214] width 897 height 429
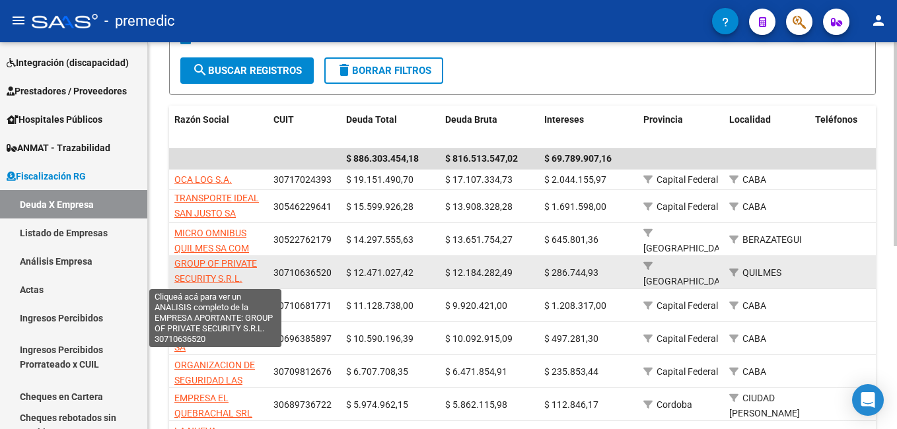
click at [217, 264] on span "GROUP OF PRIVATE SECURITY S.R.L." at bounding box center [215, 271] width 83 height 26
type textarea "30710636520"
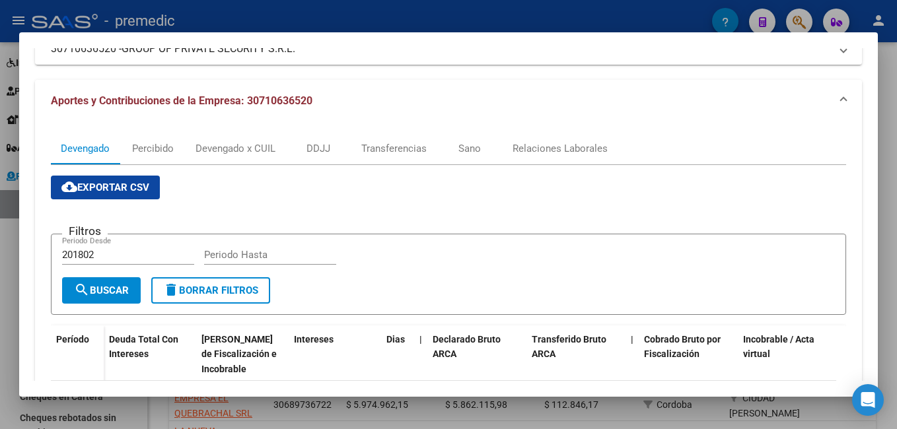
scroll to position [132, 0]
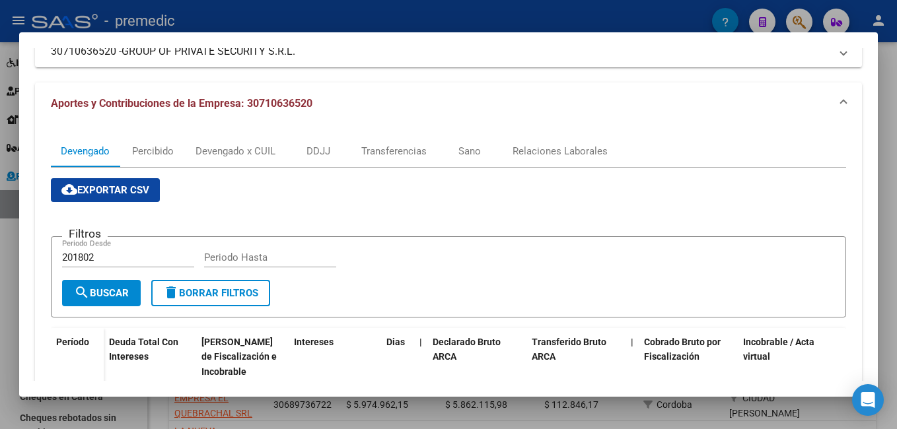
click at [324, 17] on div at bounding box center [448, 214] width 897 height 429
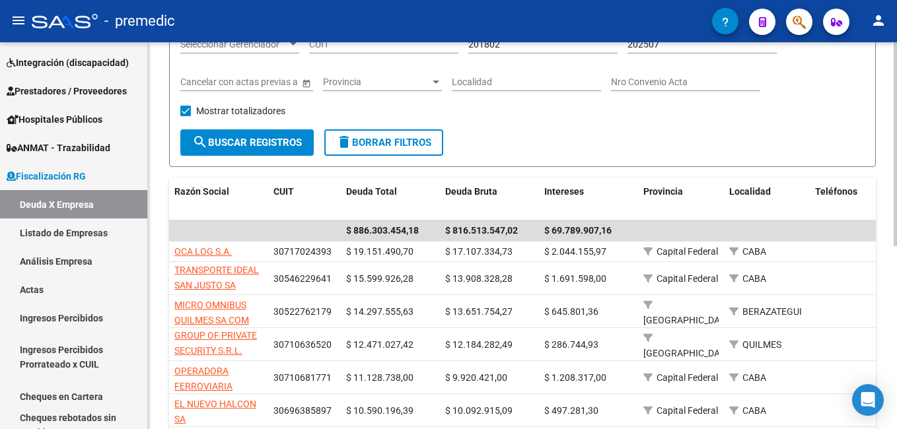
scroll to position [0, 0]
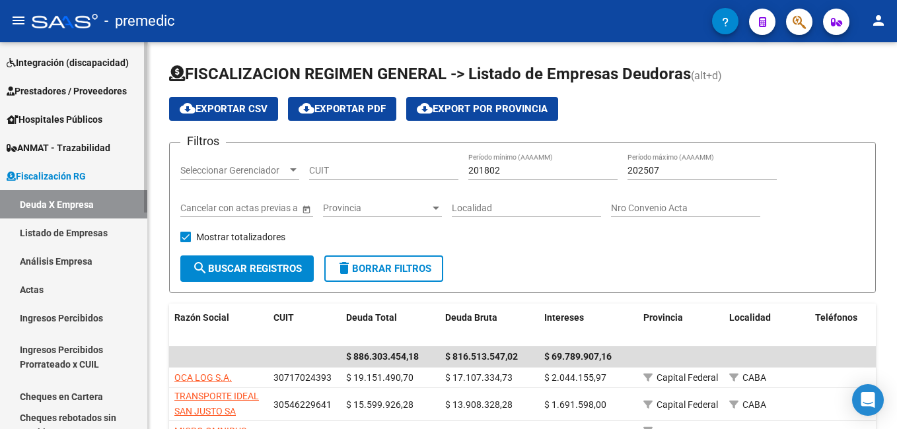
click at [59, 257] on link "Análisis Empresa" at bounding box center [73, 261] width 147 height 28
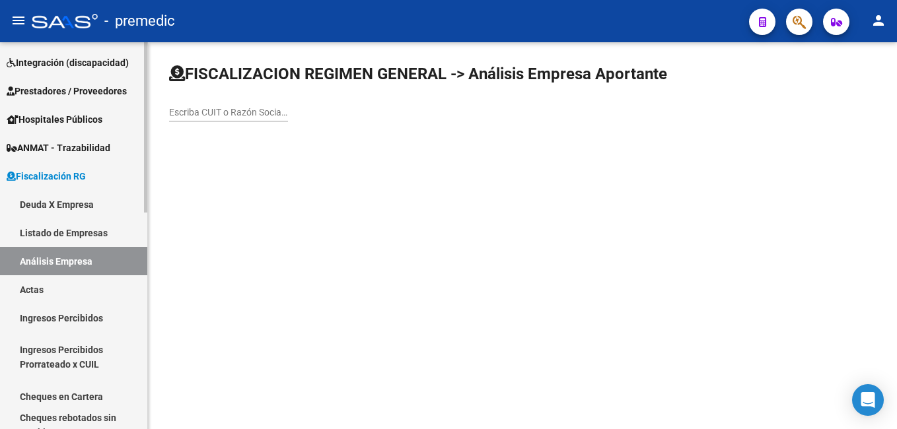
click at [56, 203] on link "Deuda X Empresa" at bounding box center [73, 204] width 147 height 28
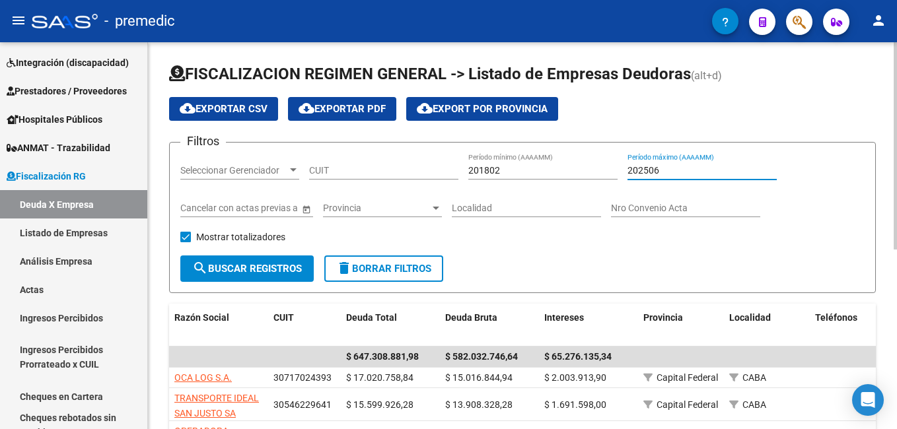
click at [663, 171] on input "202506" at bounding box center [701, 170] width 149 height 11
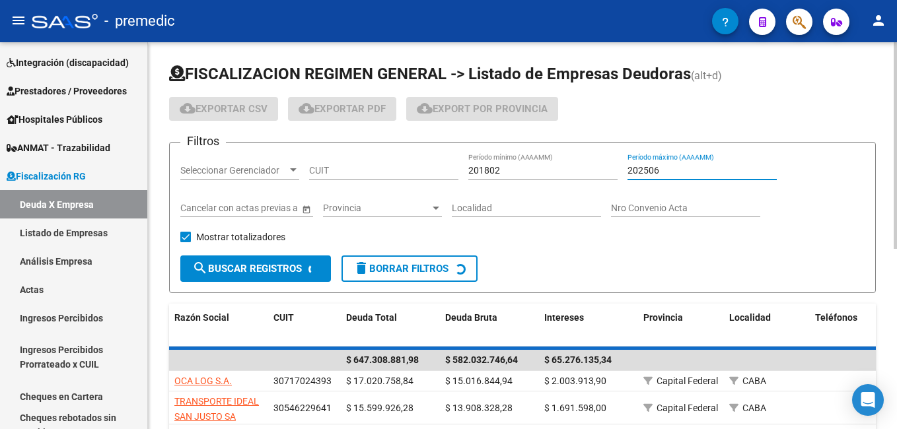
click at [663, 169] on input "202506" at bounding box center [701, 170] width 149 height 11
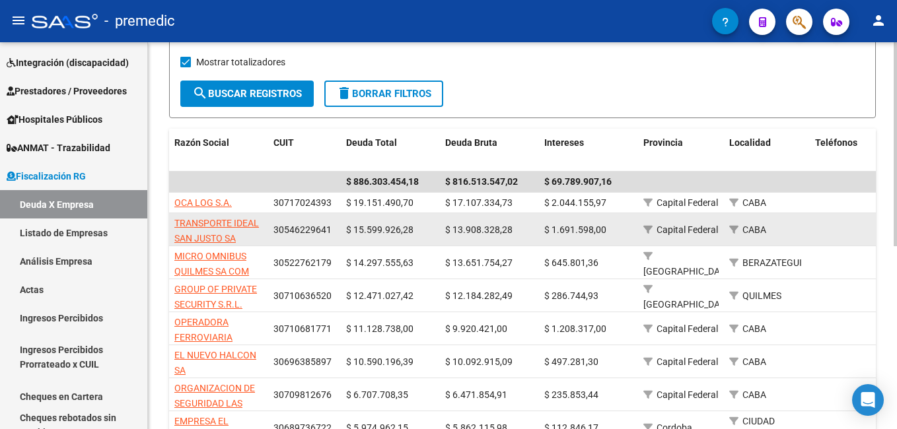
scroll to position [198, 0]
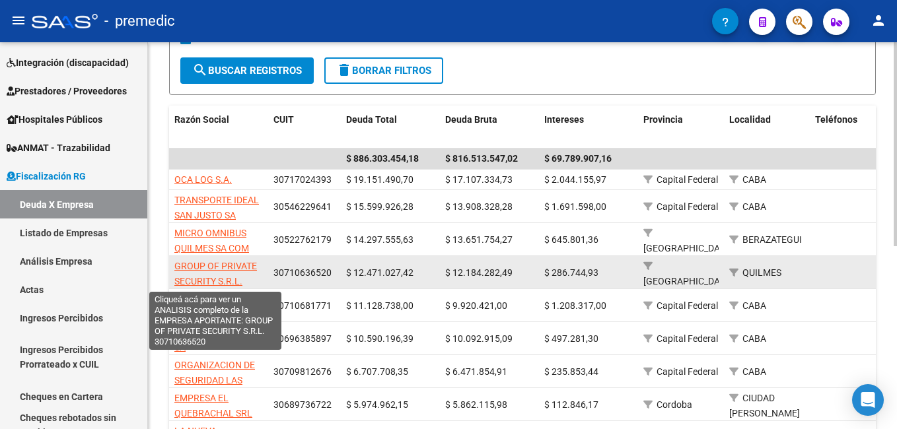
type input "202507"
click at [244, 269] on span "GROUP OF PRIVATE SECURITY S.R.L." at bounding box center [215, 274] width 83 height 26
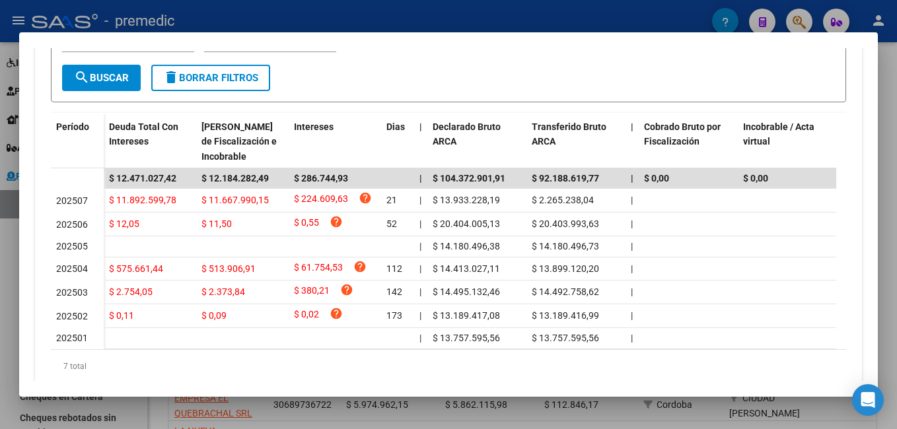
scroll to position [398, 0]
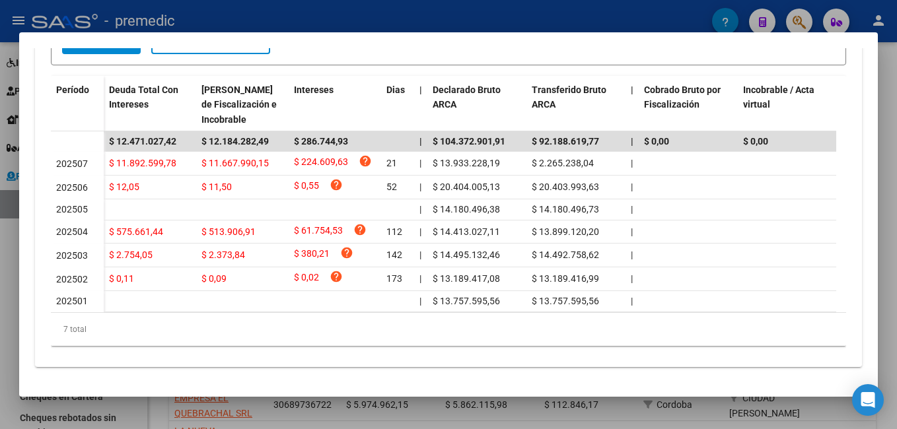
click at [270, 15] on div at bounding box center [448, 214] width 897 height 429
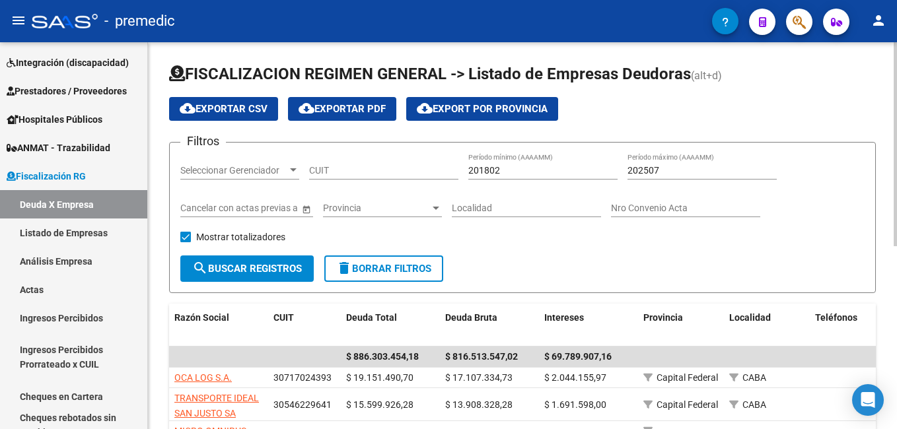
scroll to position [132, 0]
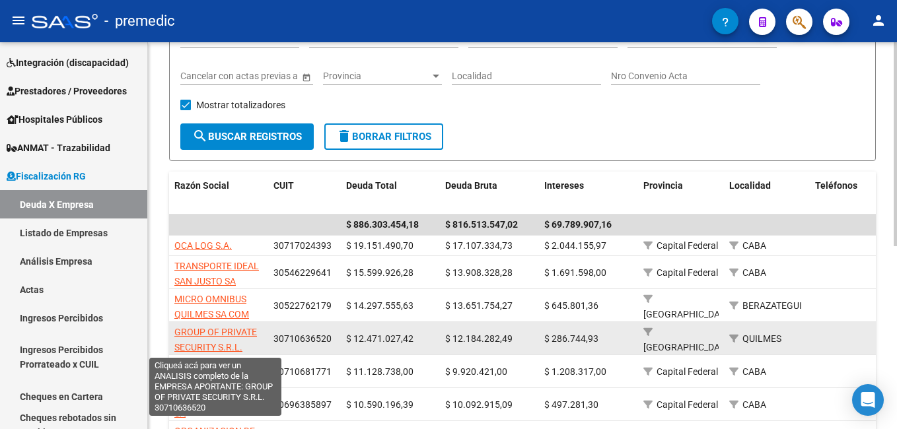
click at [205, 330] on span "GROUP OF PRIVATE SECURITY S.R.L." at bounding box center [215, 340] width 83 height 26
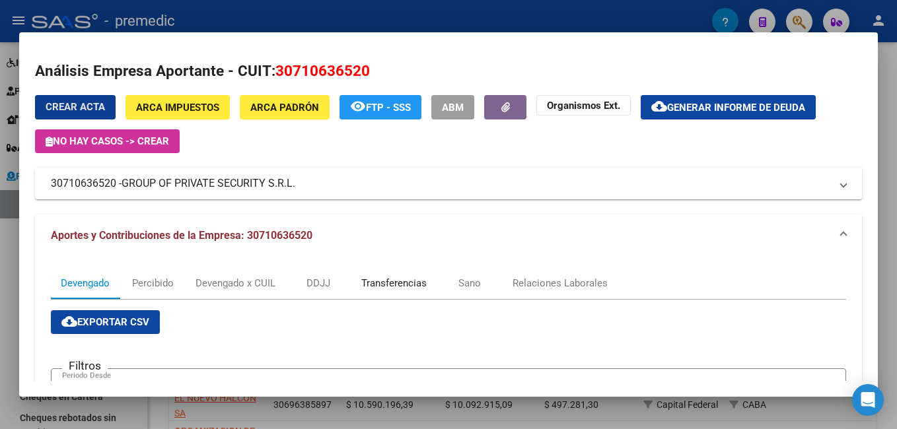
click at [396, 282] on div "Transferencias" at bounding box center [393, 283] width 65 height 15
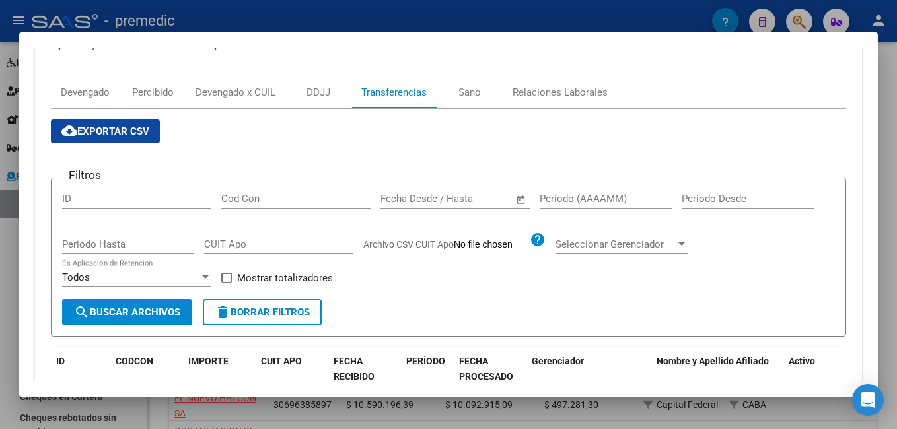
scroll to position [198, 0]
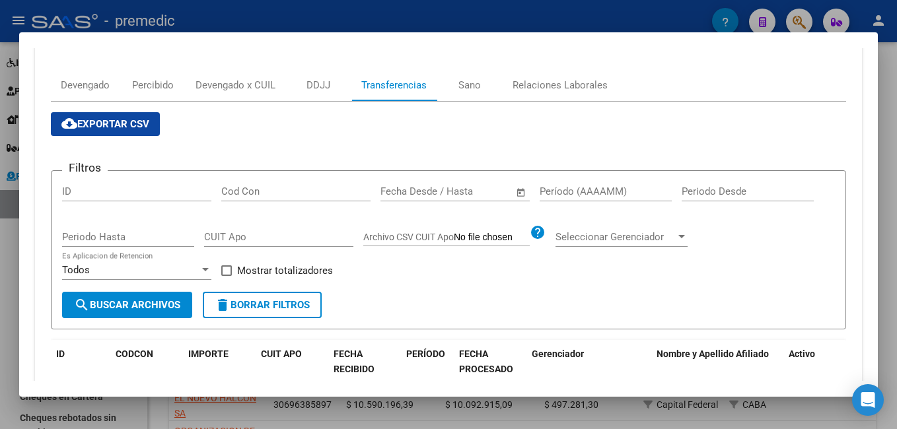
click at [225, 272] on span at bounding box center [226, 270] width 11 height 11
click at [226, 276] on input "Mostrar totalizadores" at bounding box center [226, 276] width 1 height 1
checkbox input "true"
click at [258, 190] on input "Cod Con" at bounding box center [295, 192] width 149 height 12
type input "471"
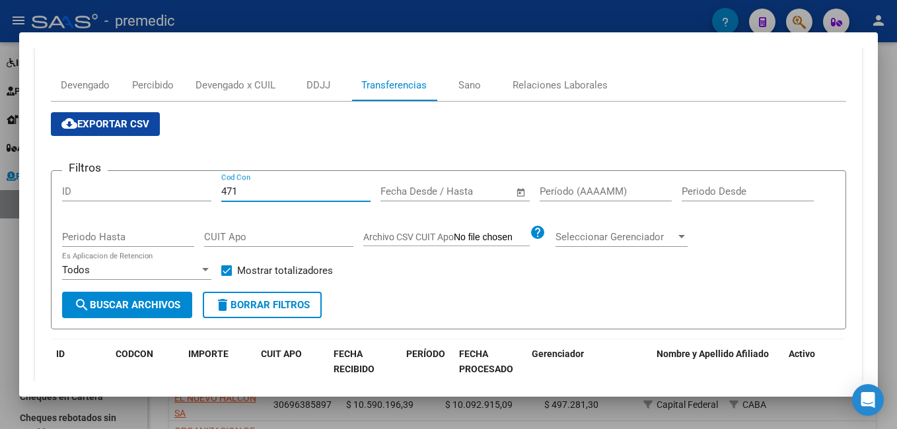
click at [588, 190] on input "Período (AAAAMM)" at bounding box center [606, 192] width 132 height 12
type input "202505"
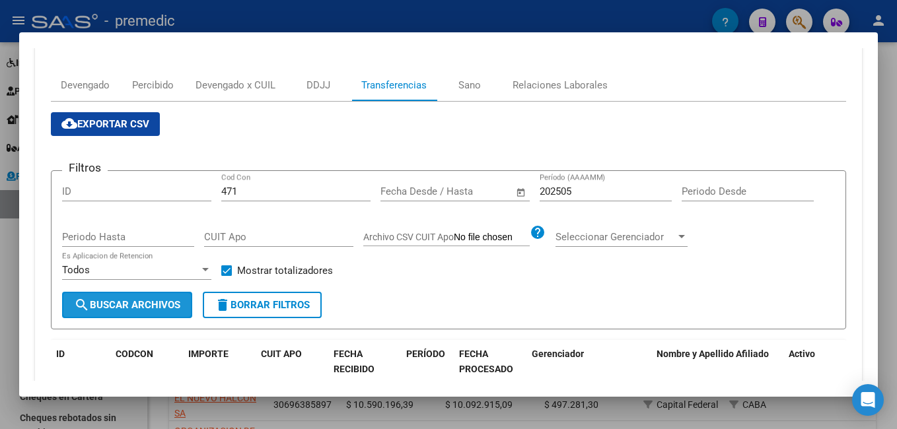
click at [140, 296] on button "search Buscar Archivos" at bounding box center [127, 305] width 130 height 26
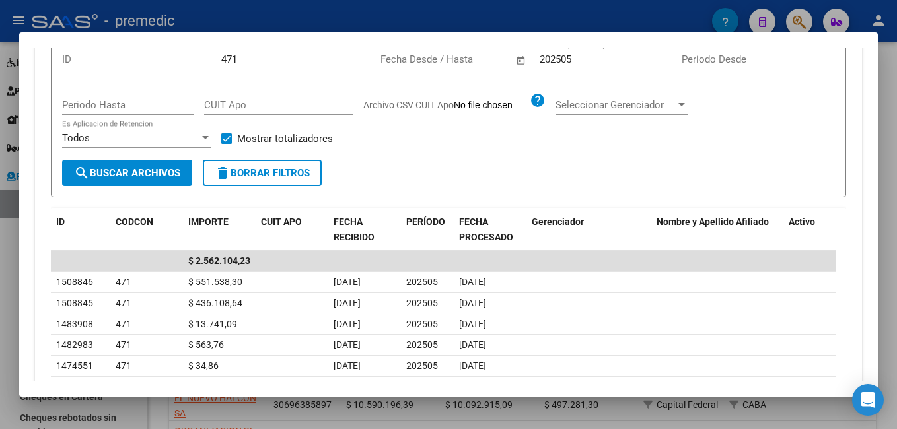
click at [423, 22] on div at bounding box center [448, 214] width 897 height 429
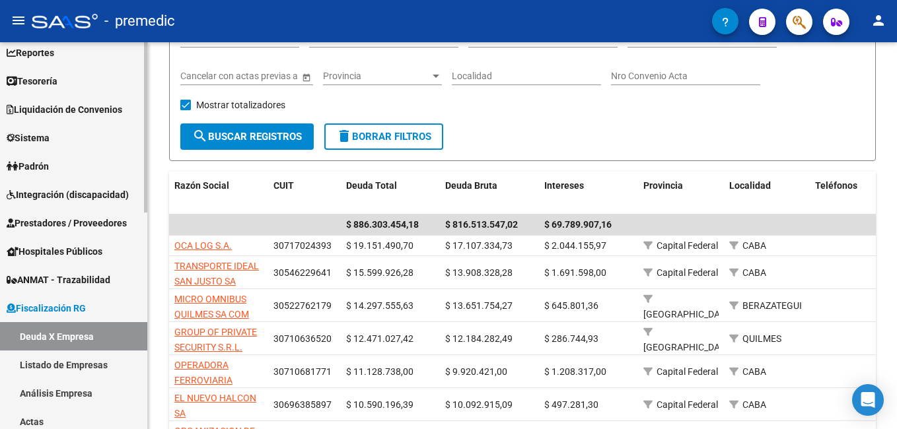
scroll to position [0, 0]
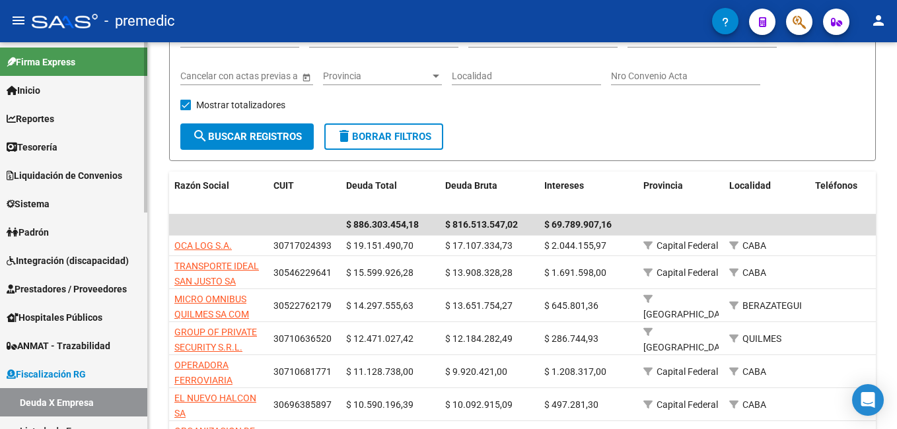
click at [49, 118] on span "Reportes" at bounding box center [31, 119] width 48 height 15
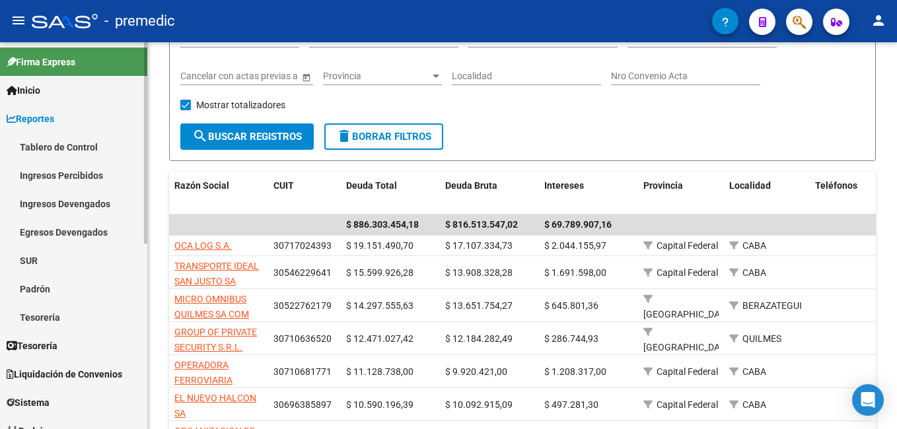
click at [56, 143] on link "Tablero de Control" at bounding box center [73, 147] width 147 height 28
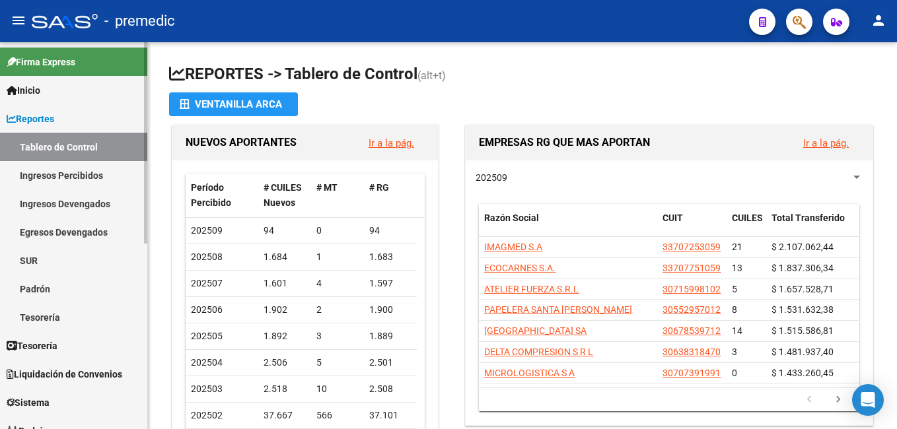
click at [42, 169] on link "Ingresos Percibidos" at bounding box center [73, 175] width 147 height 28
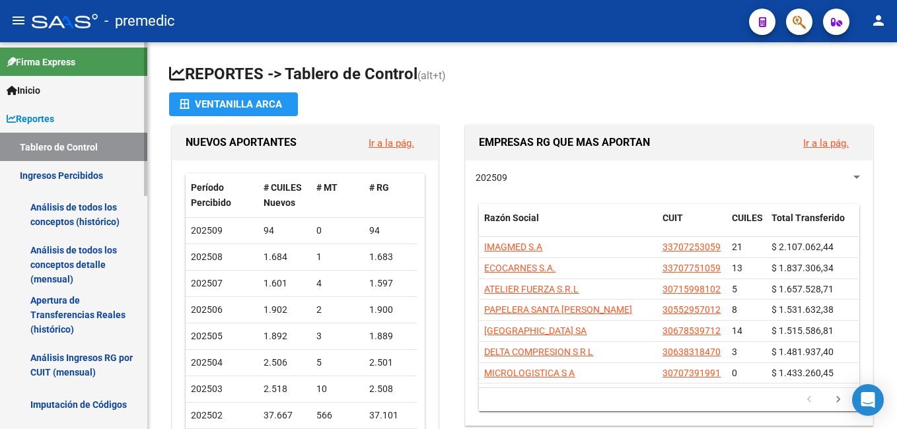
click at [50, 211] on link "Análisis de todos los conceptos (histórico)" at bounding box center [73, 215] width 147 height 50
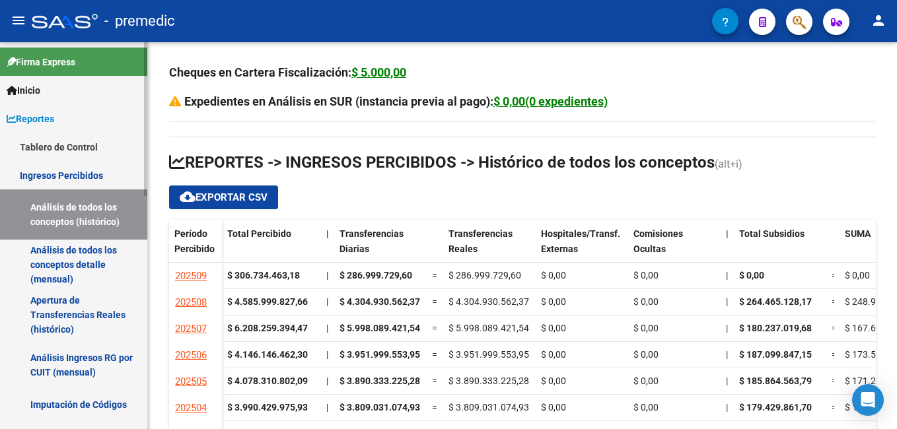
click at [78, 145] on link "Tablero de Control" at bounding box center [73, 147] width 147 height 28
